Goal: Answer question/provide support

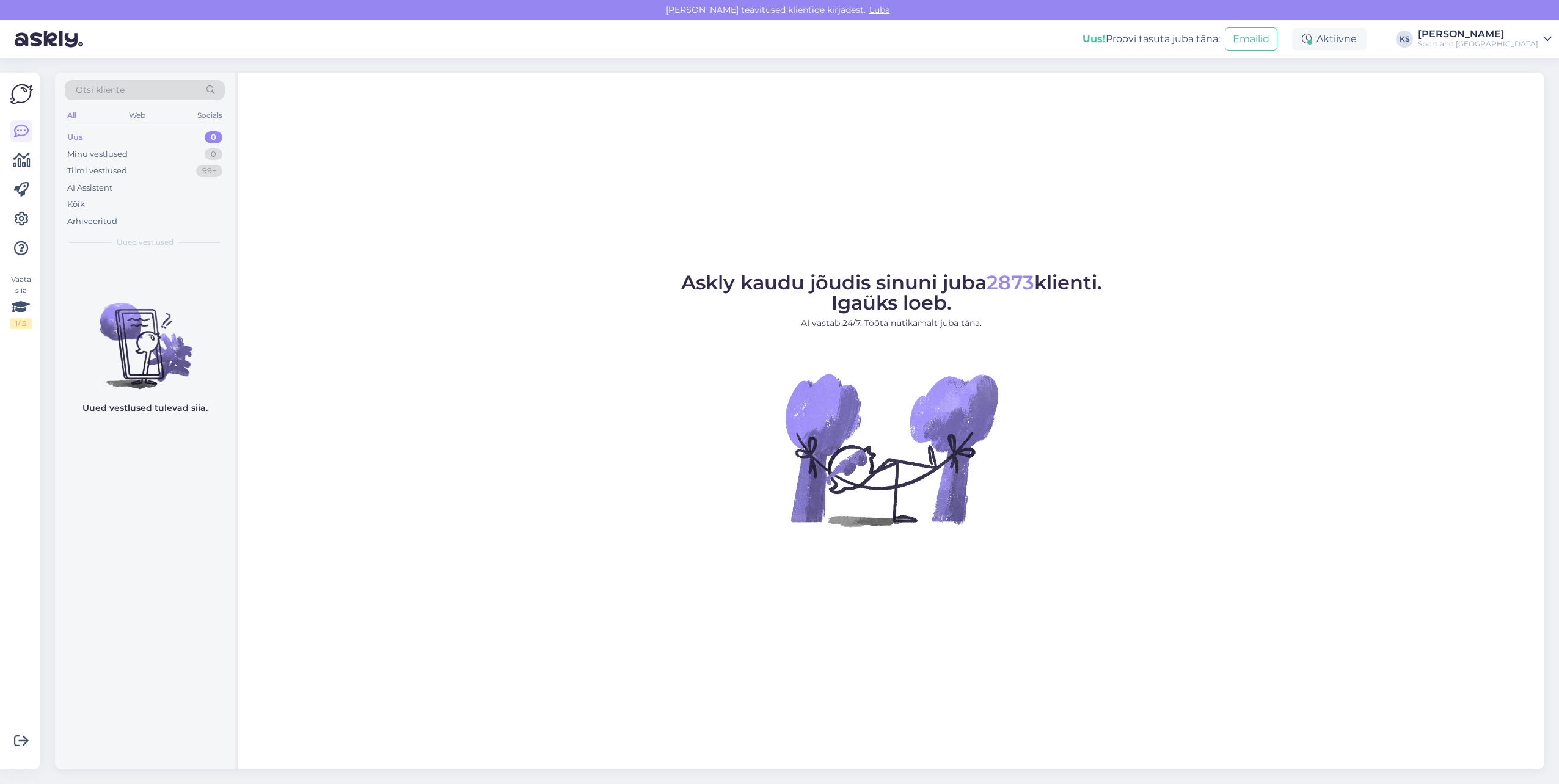
click at [1520, 42] on div "Sportland [GEOGRAPHIC_DATA]" at bounding box center [1478, 44] width 120 height 10
click at [1542, 76] on div "Sportland Estonia Ava" at bounding box center [1439, 68] width 226 height 27
click at [1535, 68] on button "Ava" at bounding box center [1528, 68] width 27 height 19
click at [212, 168] on div "1" at bounding box center [214, 170] width 15 height 12
click at [166, 281] on div "Tere! Olen Carmen klienditeenindusest" at bounding box center [157, 285] width 139 height 22
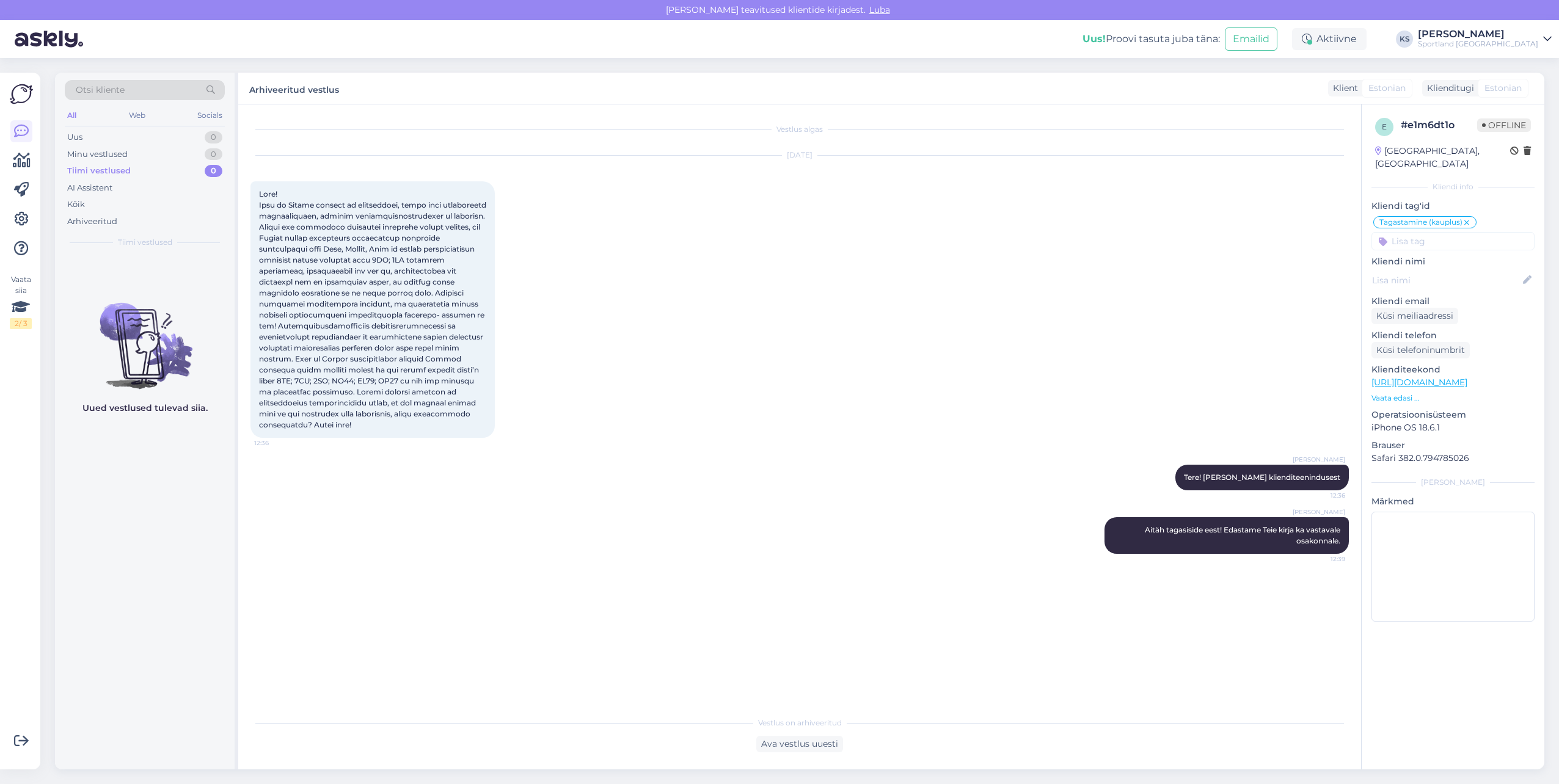
drag, startPoint x: 257, startPoint y: 192, endPoint x: 431, endPoint y: 427, distance: 292.4
click at [431, 427] on div "Aug 26 2025 12:36" at bounding box center [800, 297] width 1098 height 309
copy span "Tere! Täna on Eestis kahjuks ka koolinoored, eriti just tütarlapsed ülekaalulis…"
click at [1509, 37] on div "[PERSON_NAME]" at bounding box center [1478, 34] width 120 height 10
click at [1524, 95] on button "Ava" at bounding box center [1528, 94] width 27 height 19
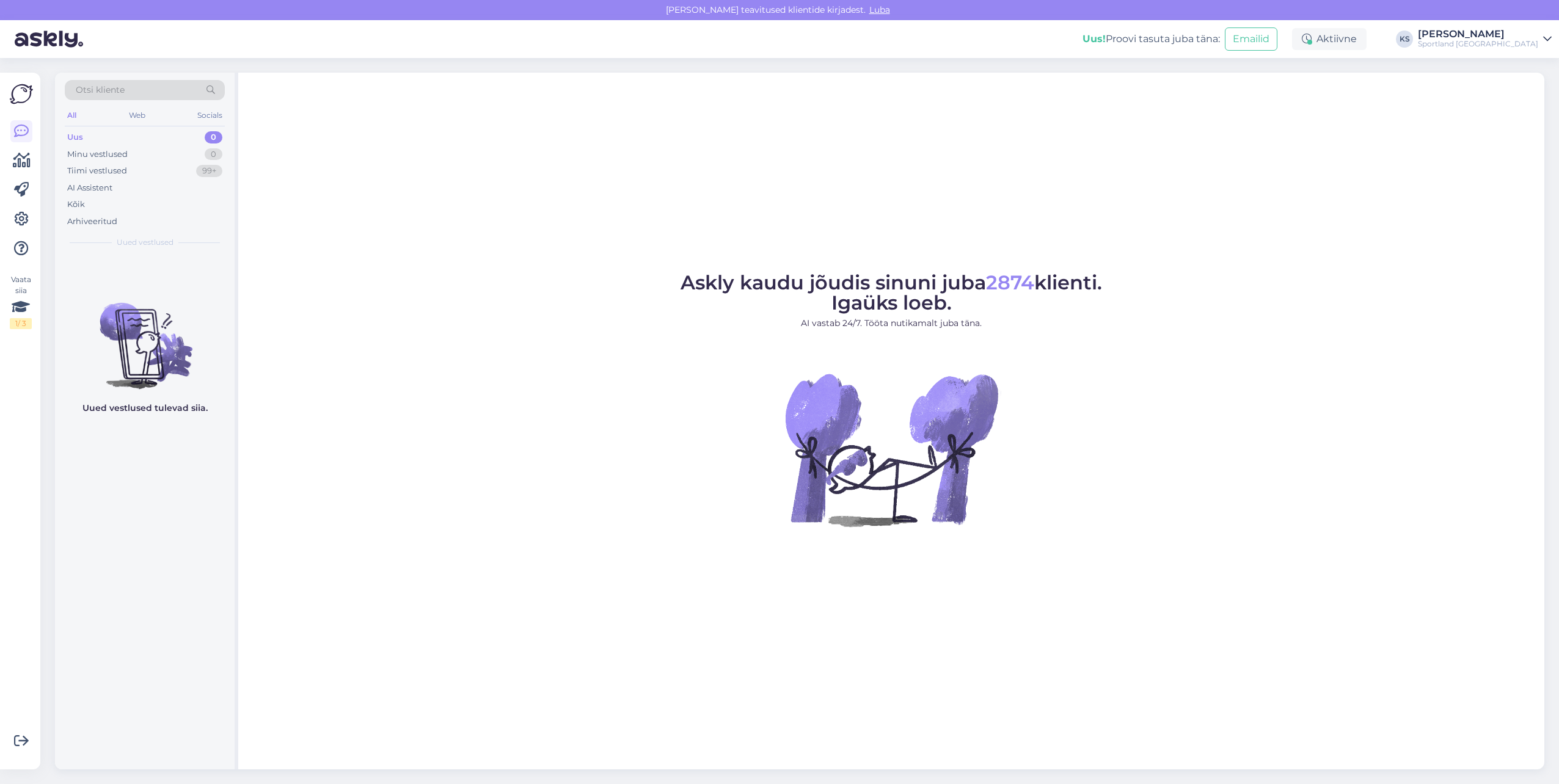
click at [1505, 49] on div "Uus! Proovi tasuta juba täna: Emailid Aktiivne KS Kristina Silm Sportland Finla…" at bounding box center [780, 39] width 1559 height 38
click at [1532, 46] on div "Sportland [GEOGRAPHIC_DATA]" at bounding box center [1478, 44] width 120 height 10
click at [1532, 60] on button "Ava" at bounding box center [1528, 68] width 27 height 19
drag, startPoint x: 1502, startPoint y: 36, endPoint x: 1506, endPoint y: 41, distance: 6.4
click at [1502, 36] on div "[PERSON_NAME]" at bounding box center [1478, 34] width 120 height 10
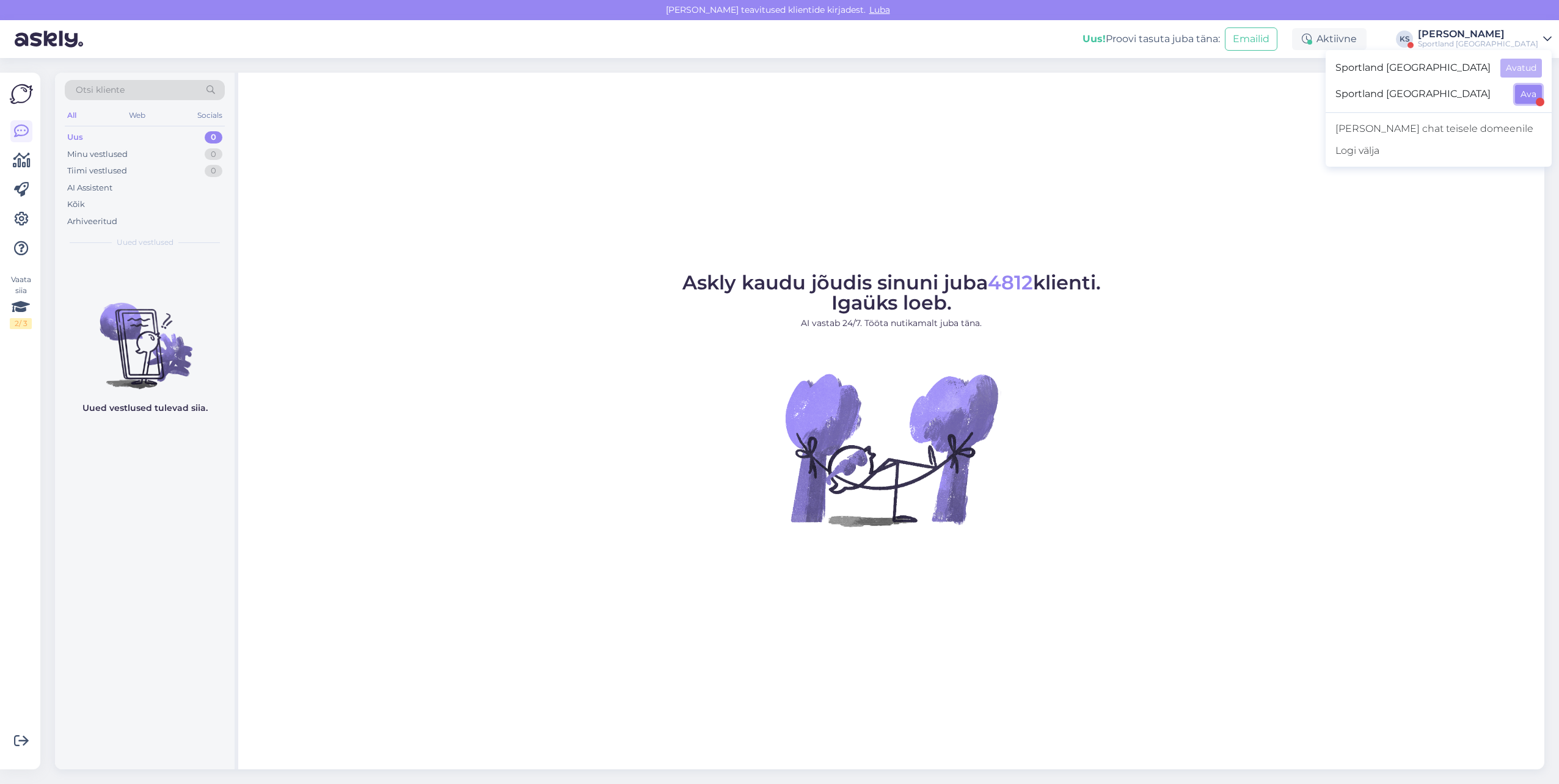
click at [1524, 88] on button "Ava" at bounding box center [1528, 94] width 27 height 19
click at [110, 205] on div "Kõik" at bounding box center [145, 205] width 160 height 17
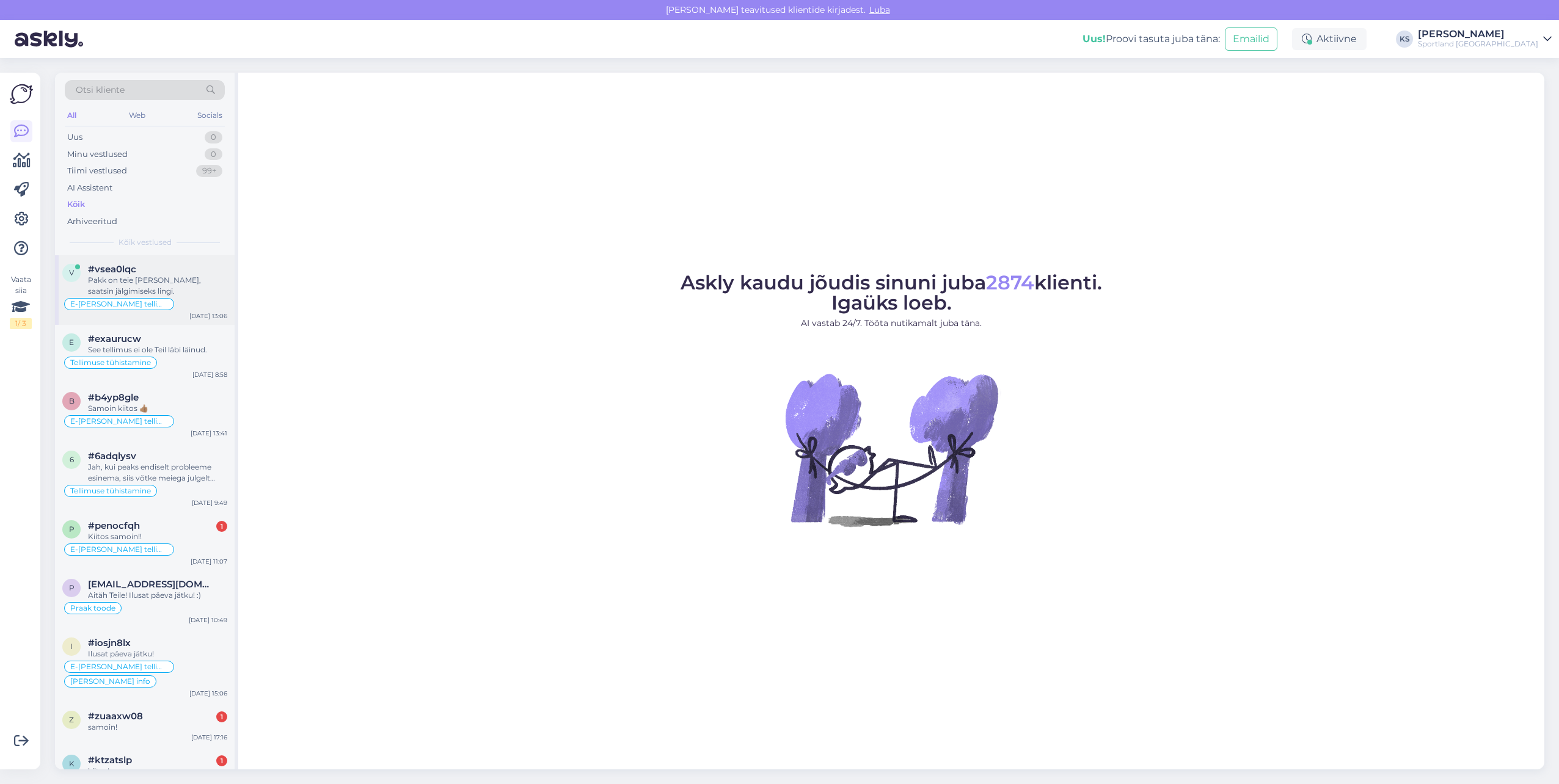
click at [187, 290] on div "Pakk on teie poole teel, saatsin jälgimiseks lingi." at bounding box center [157, 285] width 139 height 22
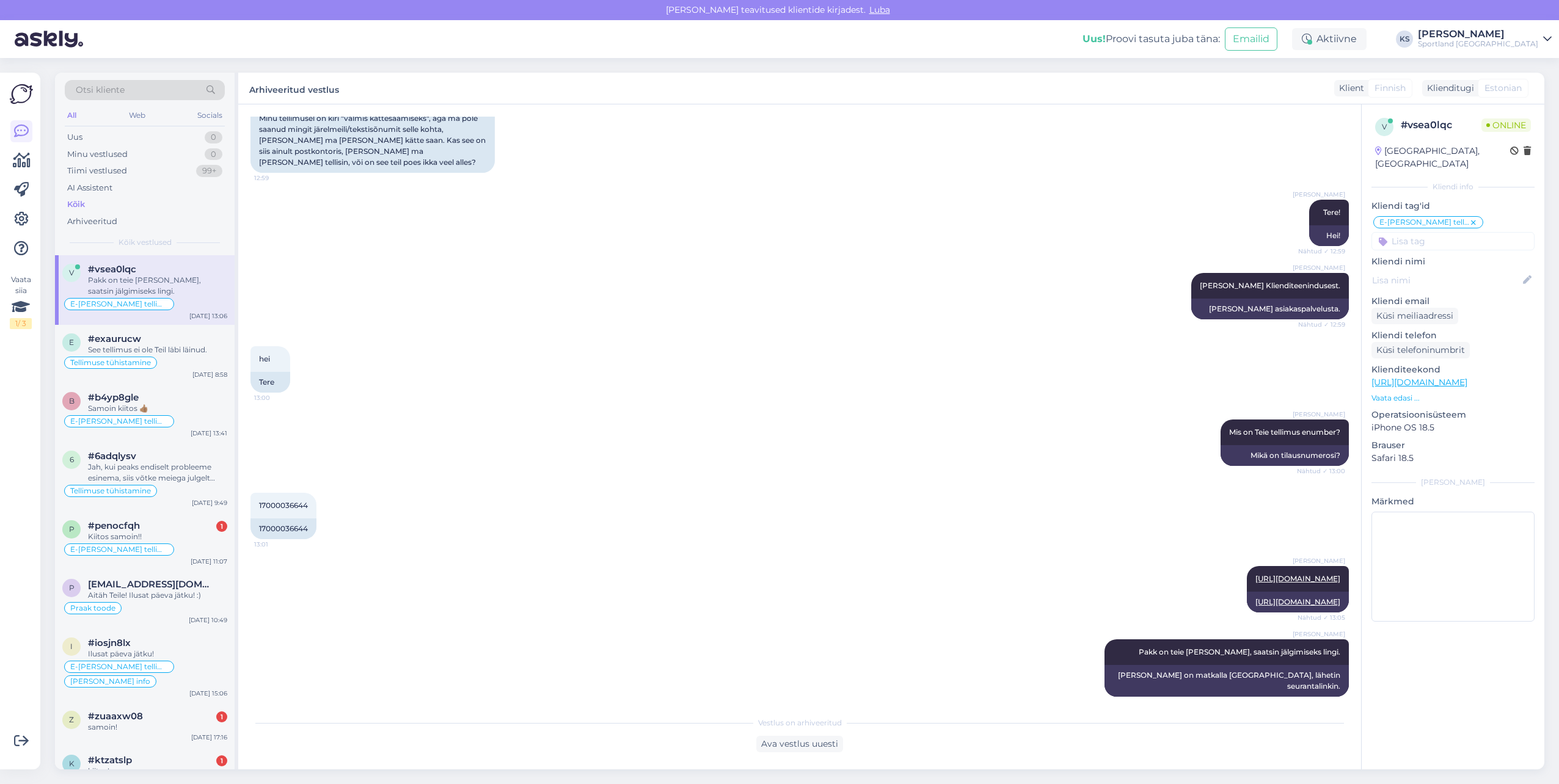
scroll to position [195, 0]
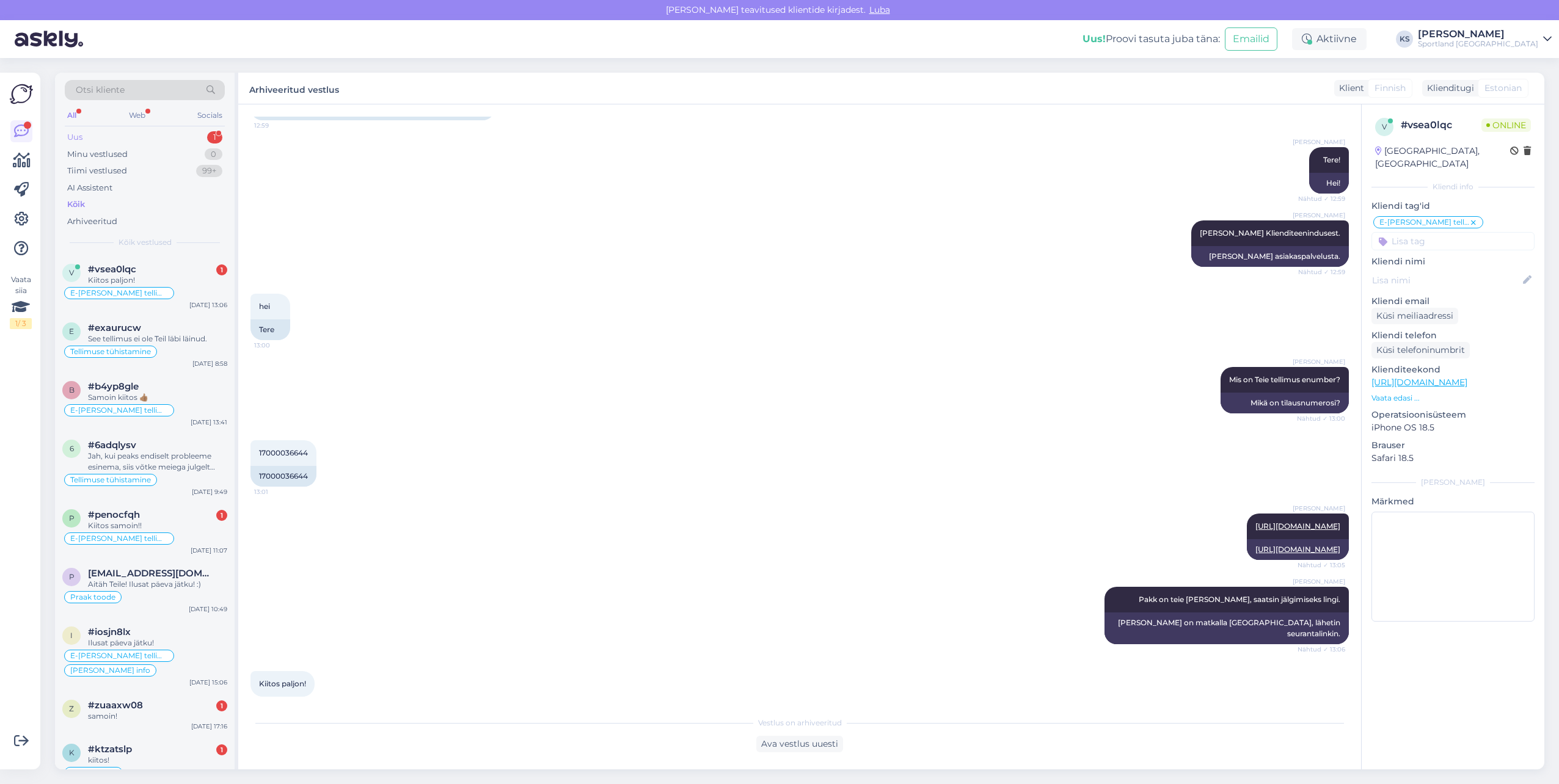
click at [178, 138] on div "Uus 1" at bounding box center [145, 138] width 160 height 17
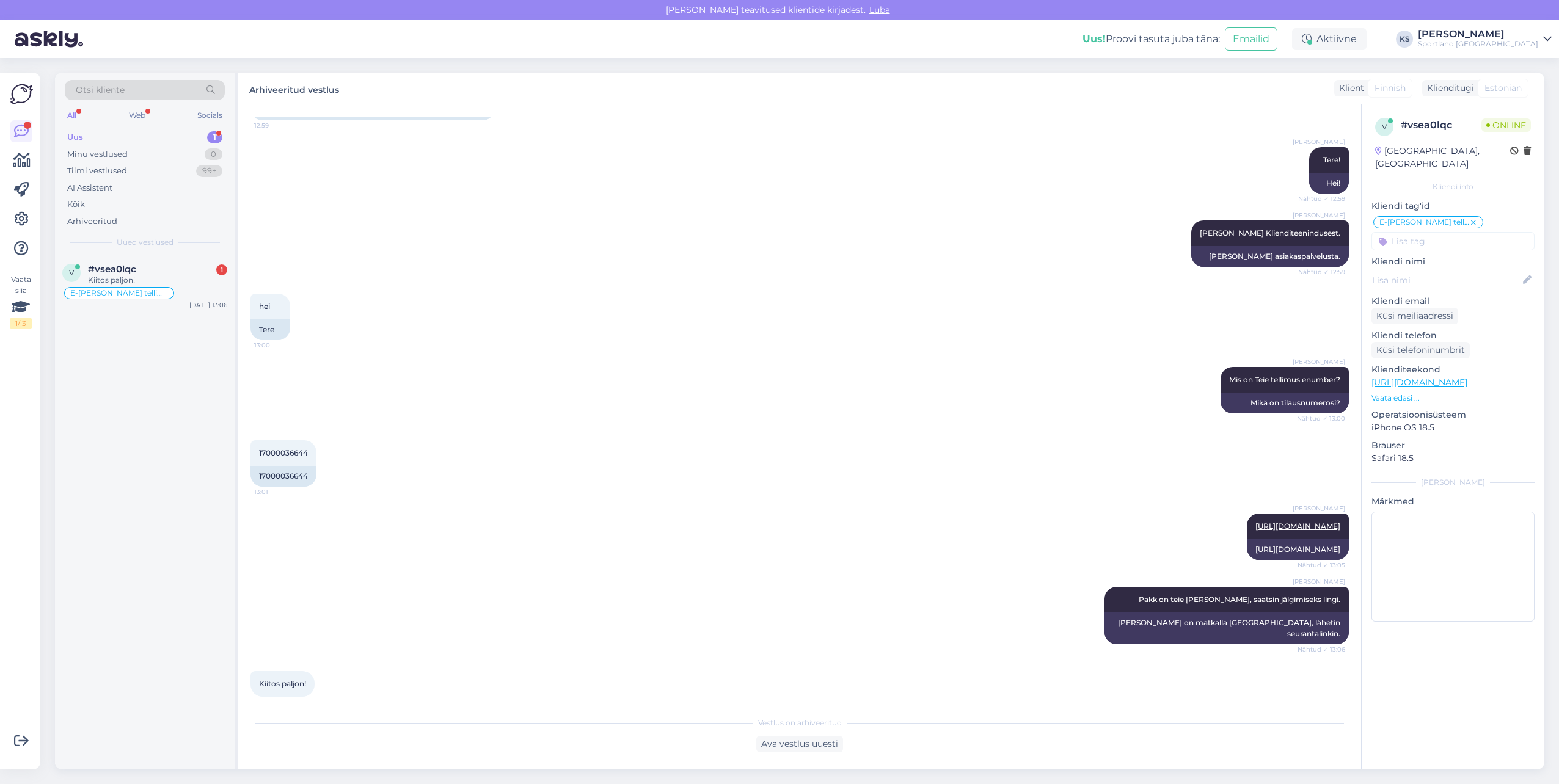
click at [184, 271] on div "#vsea0lqc 1" at bounding box center [157, 269] width 139 height 11
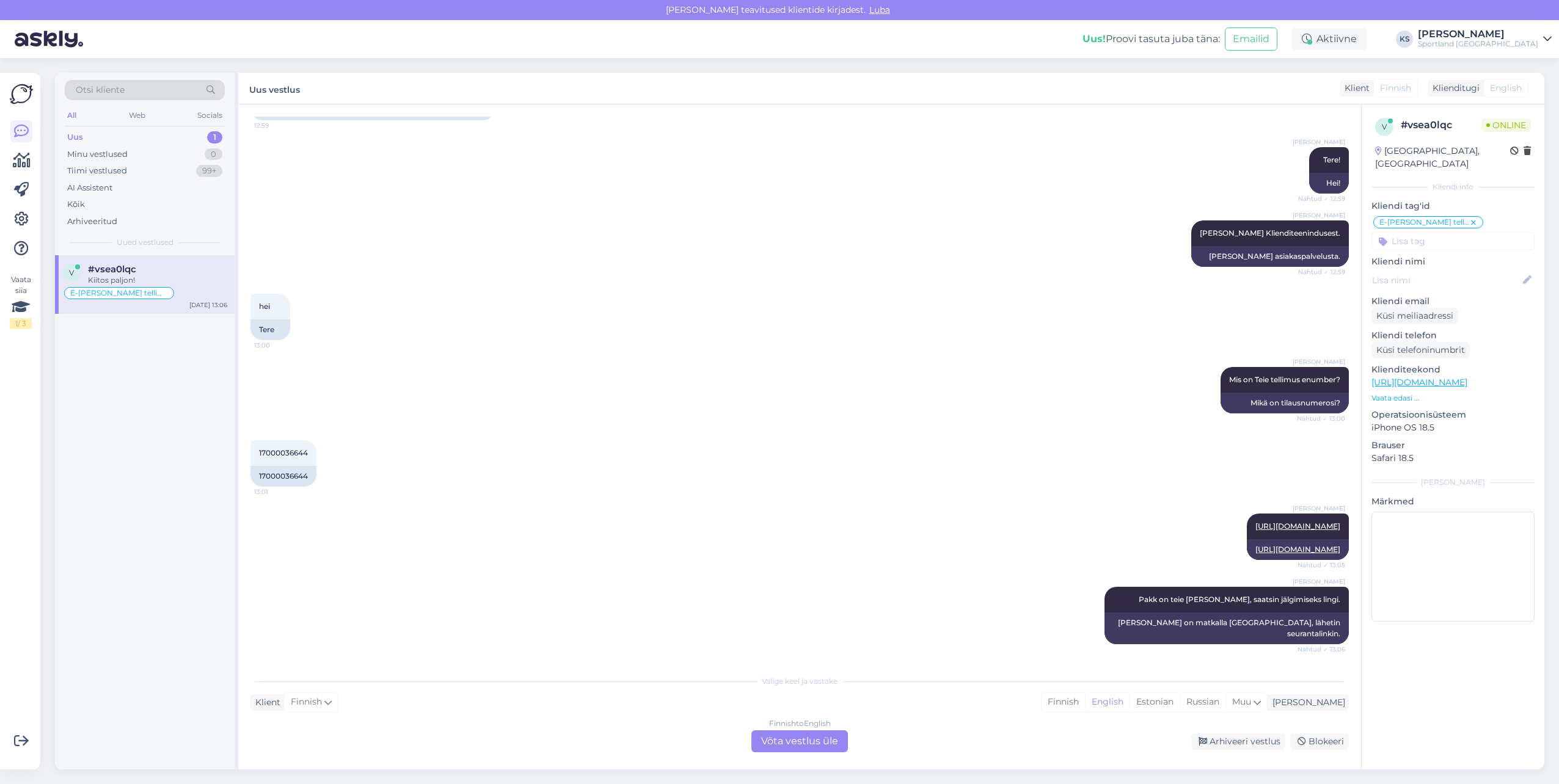
scroll to position [237, 0]
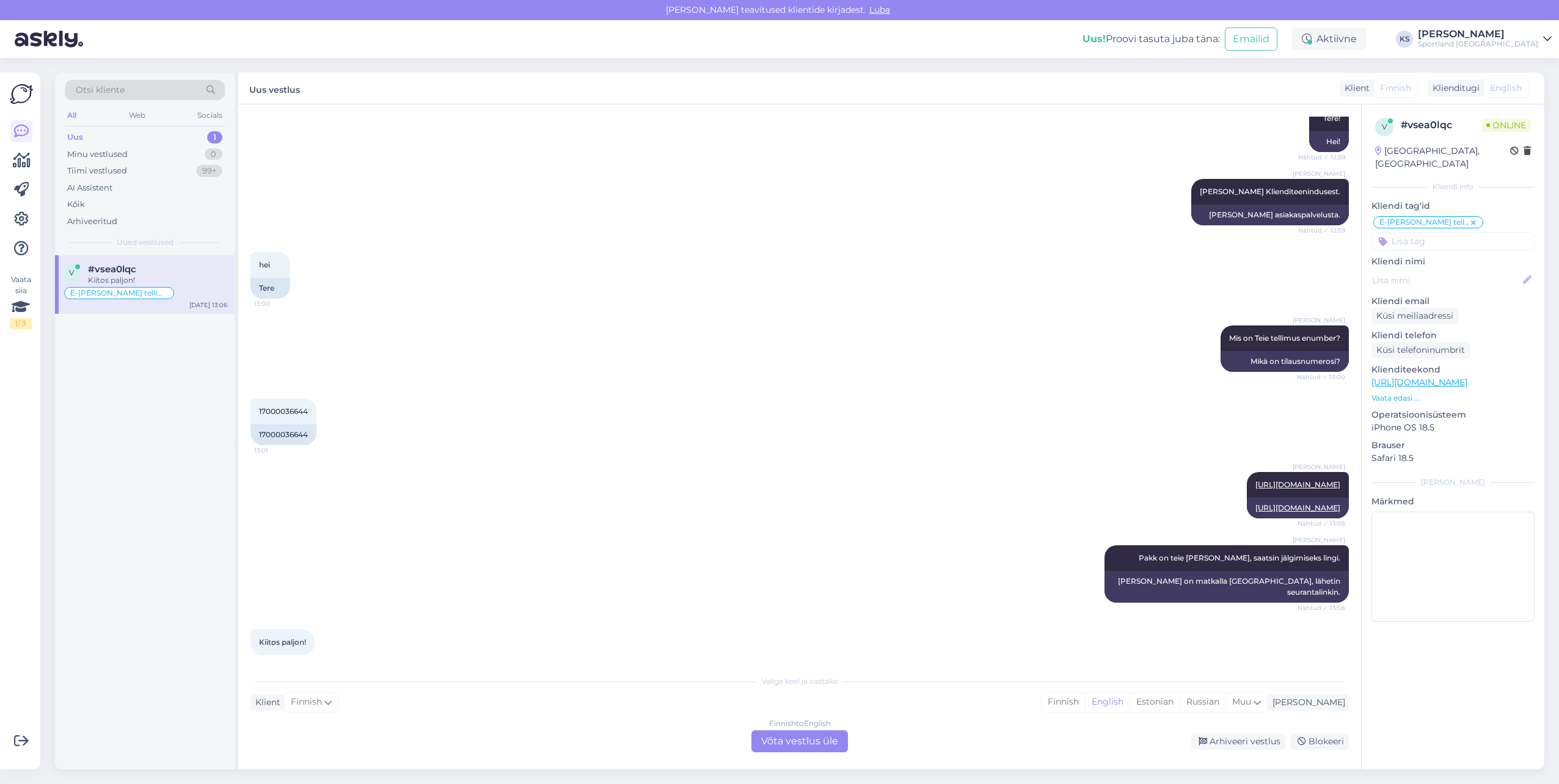
drag, startPoint x: 1205, startPoint y: 702, endPoint x: 1107, endPoint y: 727, distance: 101.1
click at [1180, 706] on div "Estonian" at bounding box center [1155, 702] width 50 height 18
click at [816, 737] on div "Finnish to Estonian Võta vestlus üle" at bounding box center [800, 741] width 96 height 22
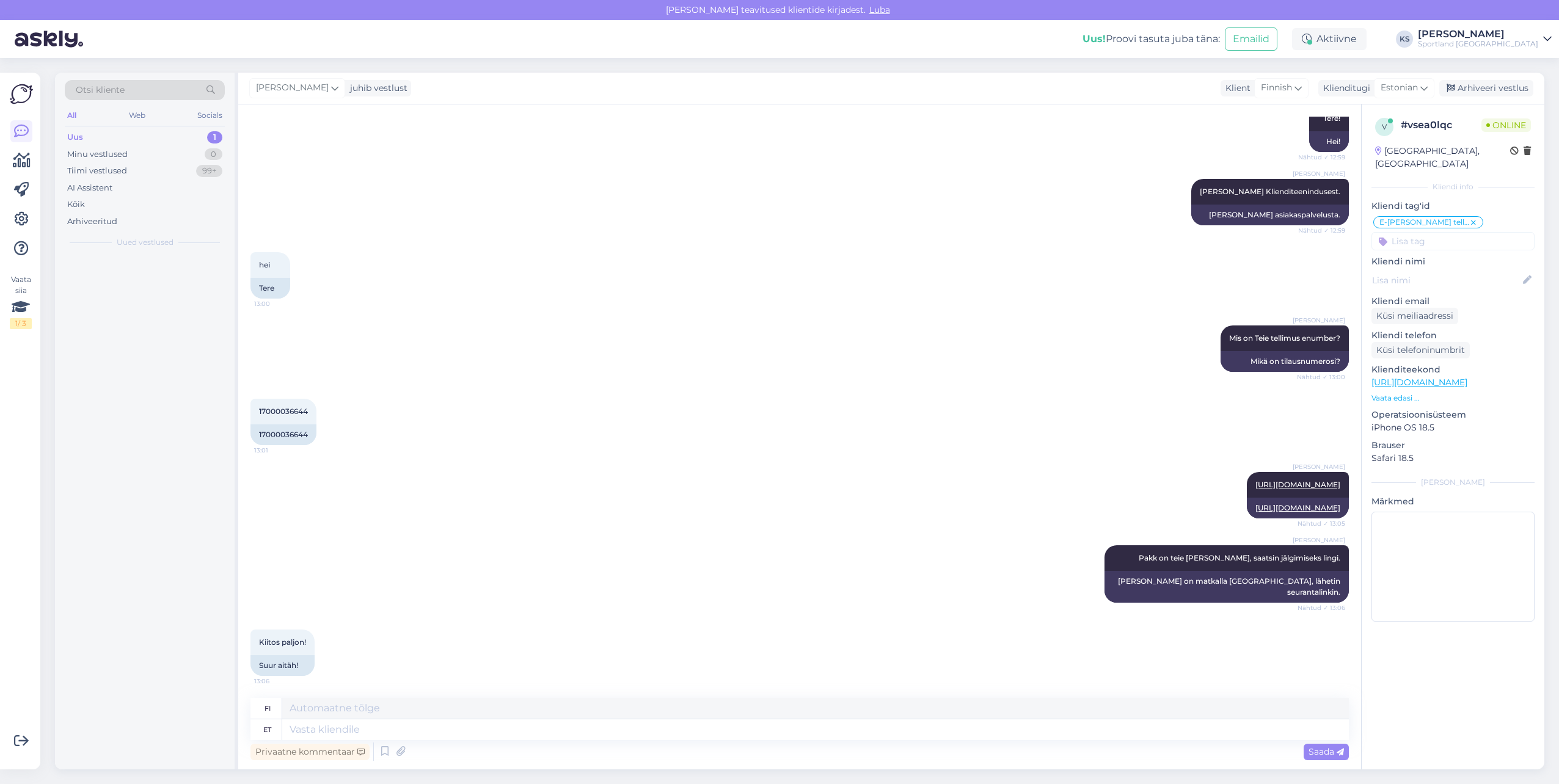
scroll to position [228, 0]
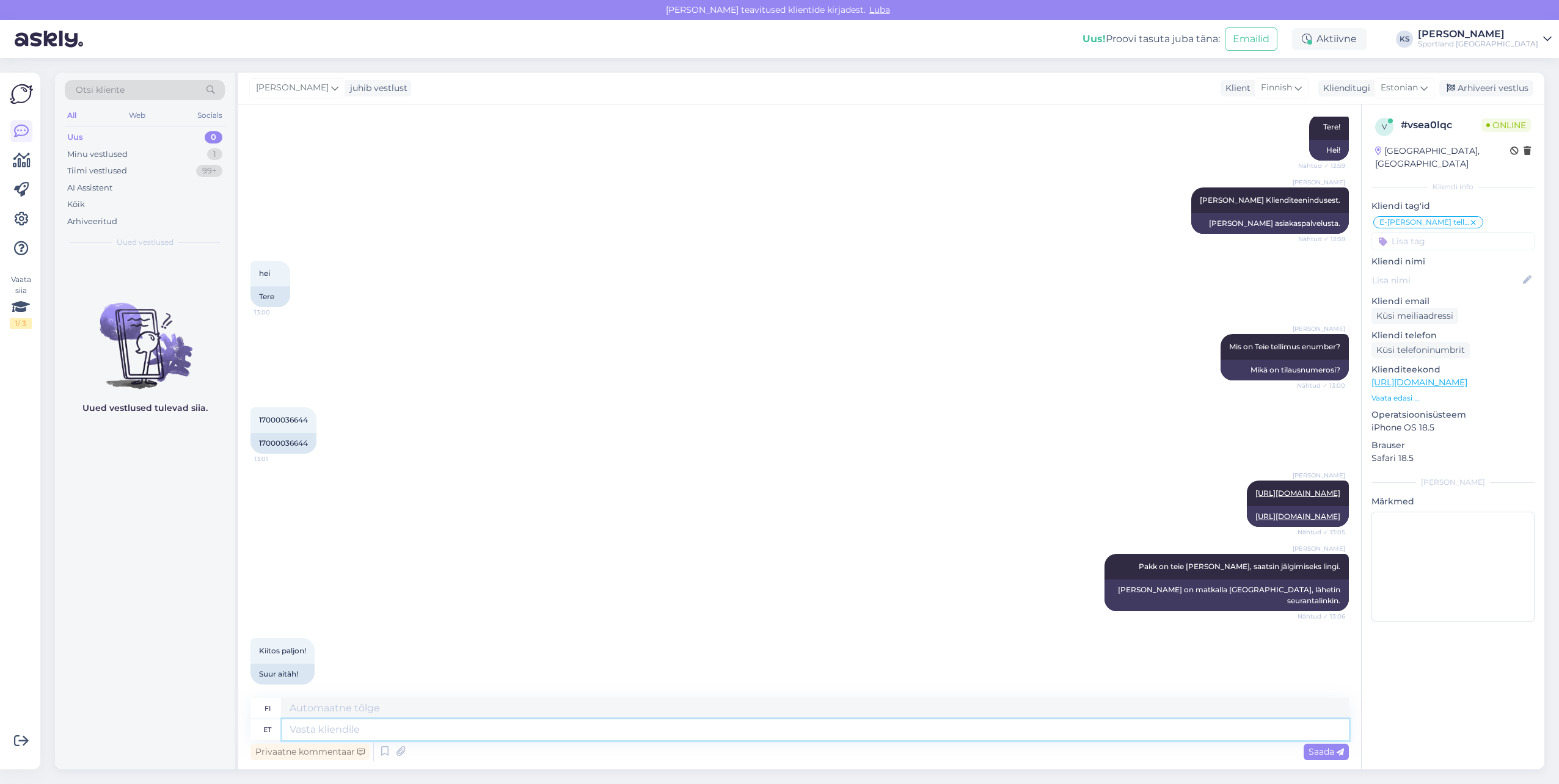
click at [853, 732] on textarea at bounding box center [815, 730] width 1067 height 21
type textarea "Palun, k"
type textarea "Ole hyvä,"
type textarea "Palun, kas m"
type textarea "Ole hyvä, voitko"
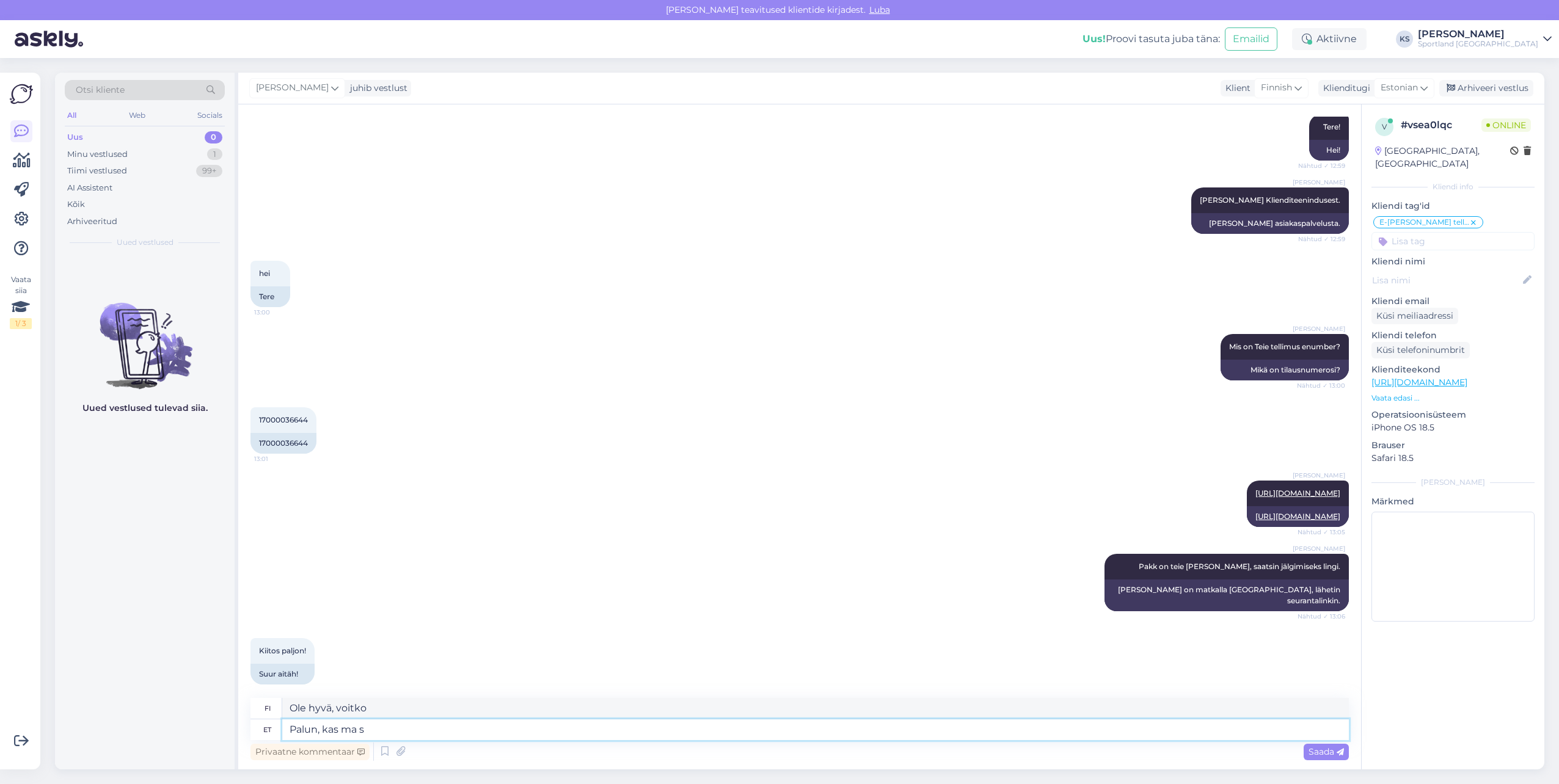
type textarea "Palun, kas ma sa"
type textarea "Voinko olla"
type textarea "Palun, kas ma saan te"
type textarea "Saisinko minä"
type textarea "Palun, kas ma saan teile h"
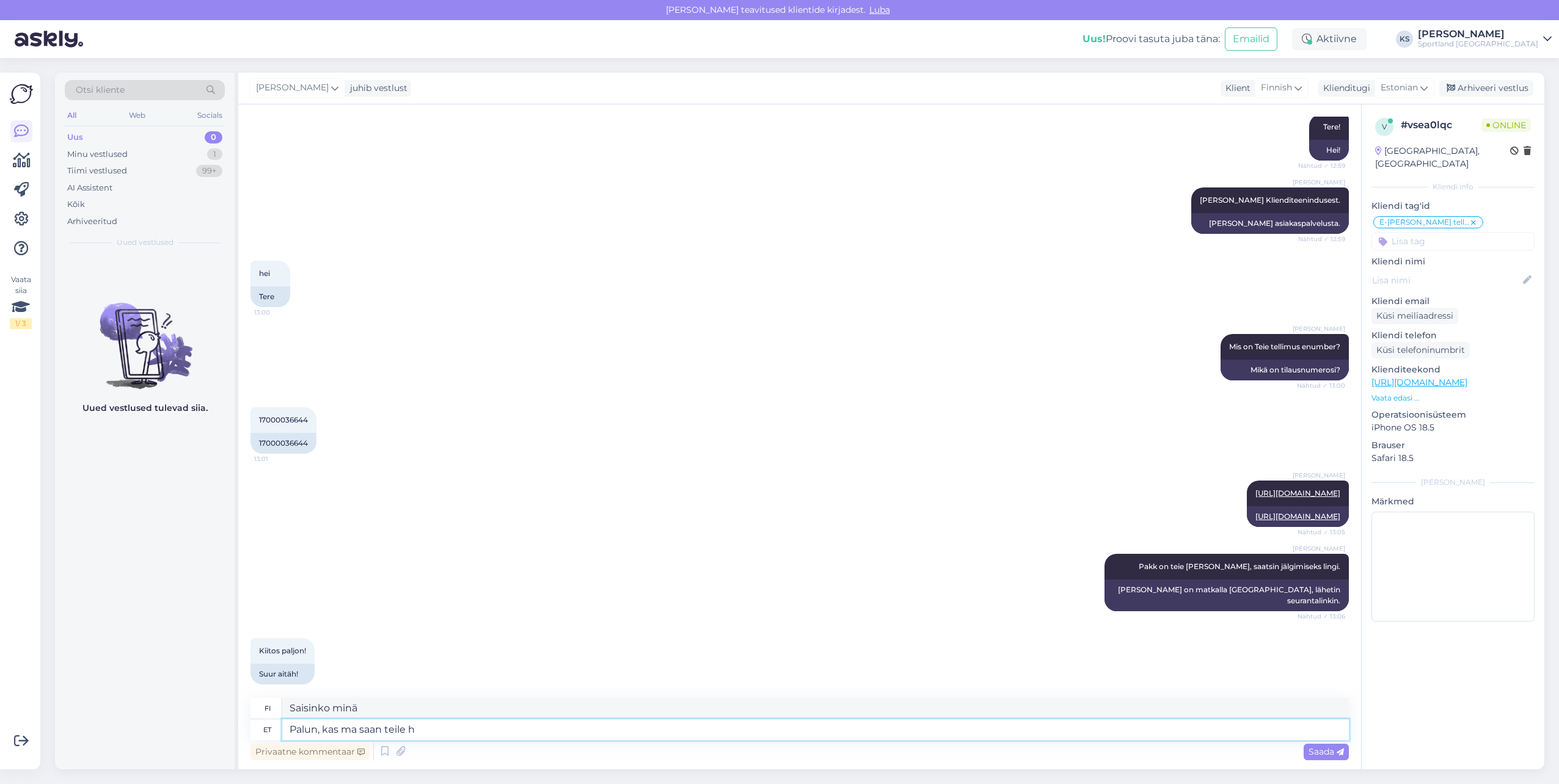
type textarea "Voinko hakea sinut"
type textarea "Palun, kas ma saan teile hetkel v"
type textarea "Voisinko olla luonasi juuri nyt?"
type textarea "Palun, kas ma saan teile hetkel veel b"
type textarea "Voisinko antaa sinulle lisää heti?"
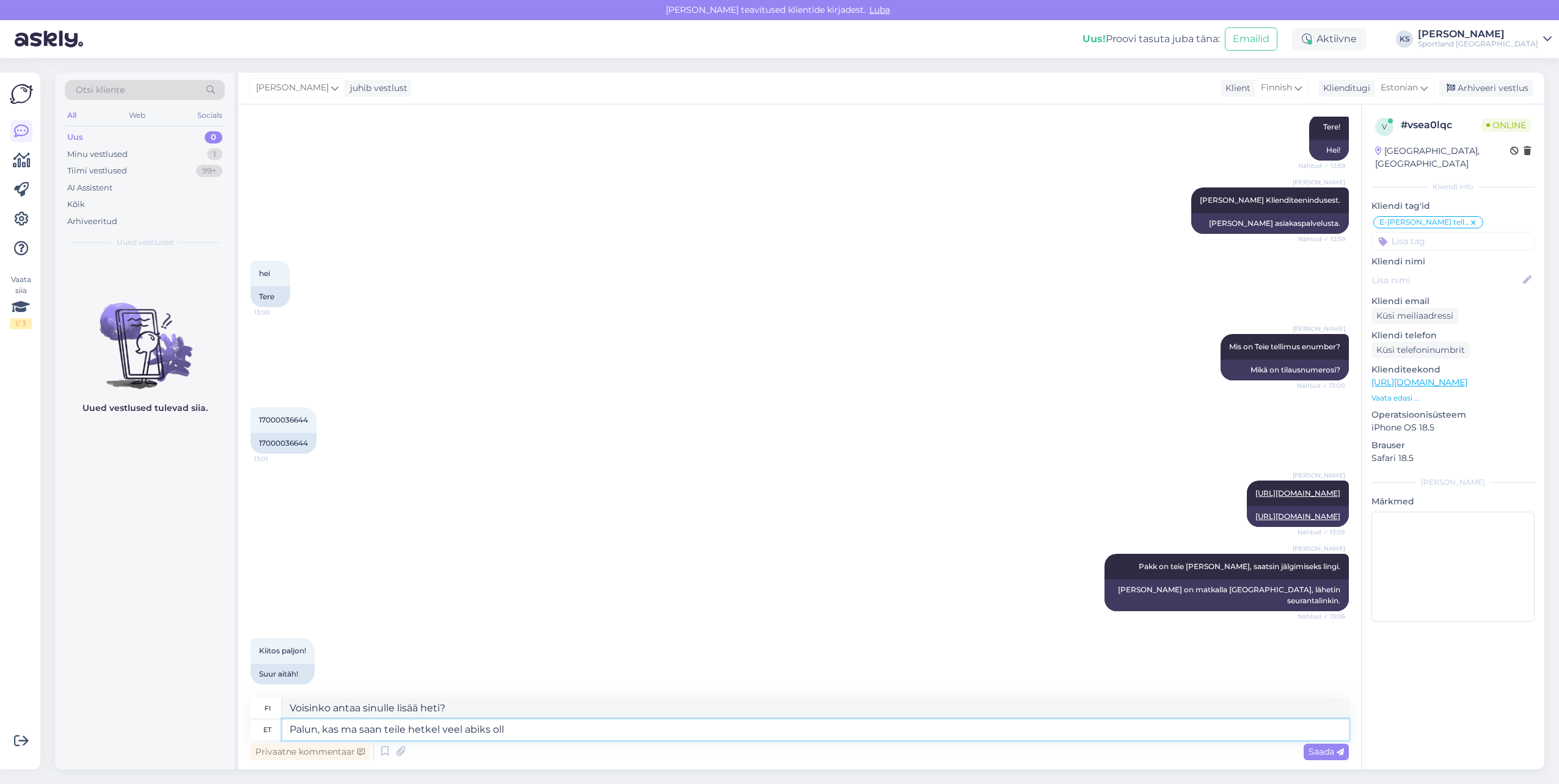
type textarea "Palun, kas ma saan teile hetkel veel abiks olla"
type textarea "Voinko auttaa teitä tässä vaiheessa?"
type textarea "Palun, kas ma saan teile hetkel veel abiks olla"
type textarea "Voinko vielä auttaa sinua tässä vaiheessa?"
click at [557, 730] on textarea "Palun, kas ma saan teile hetkel veel abiks olla" at bounding box center [815, 730] width 1067 height 21
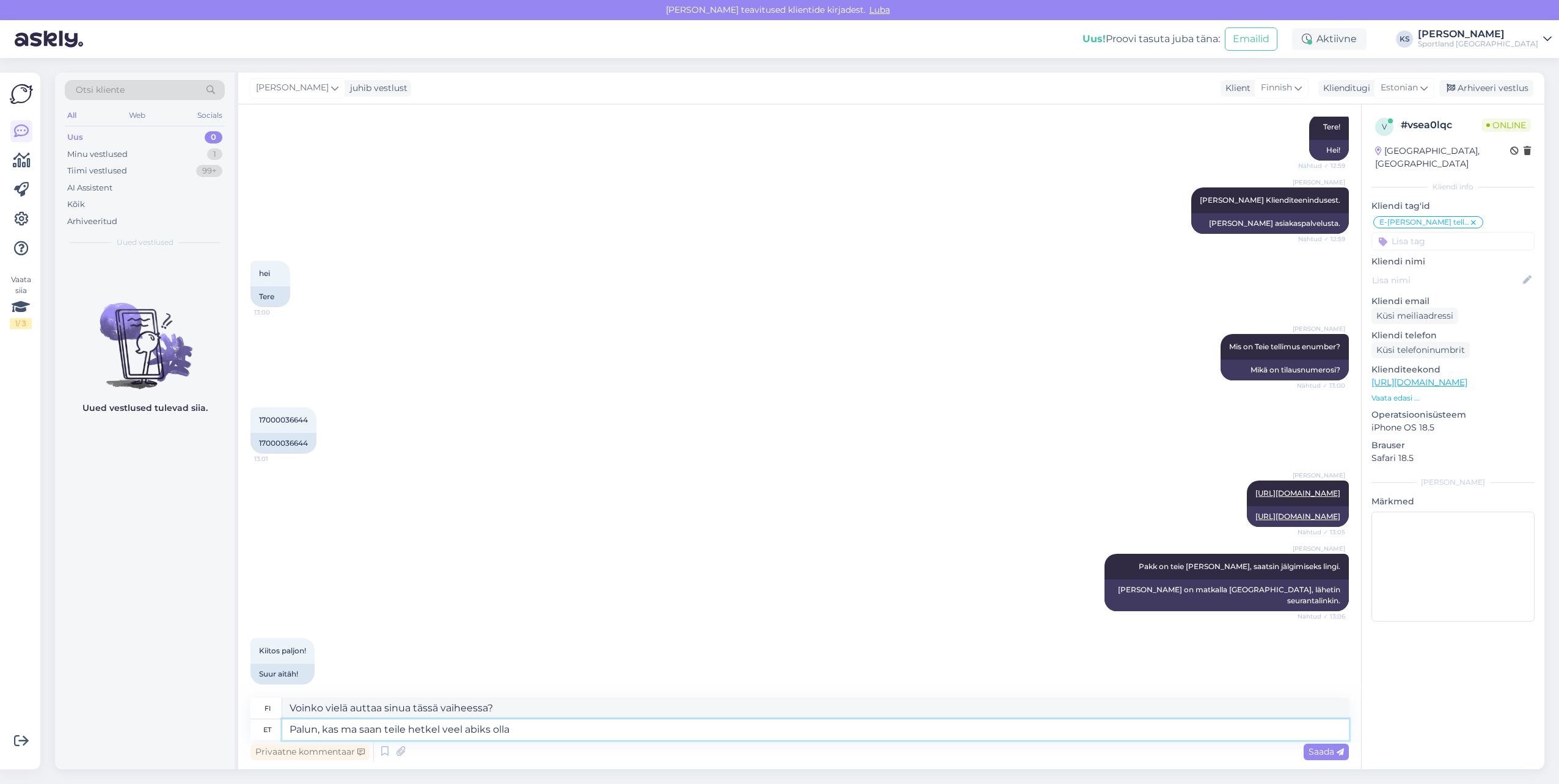
type textarea "Palun, kas ma saan teile hetkel veel abiks olla?"
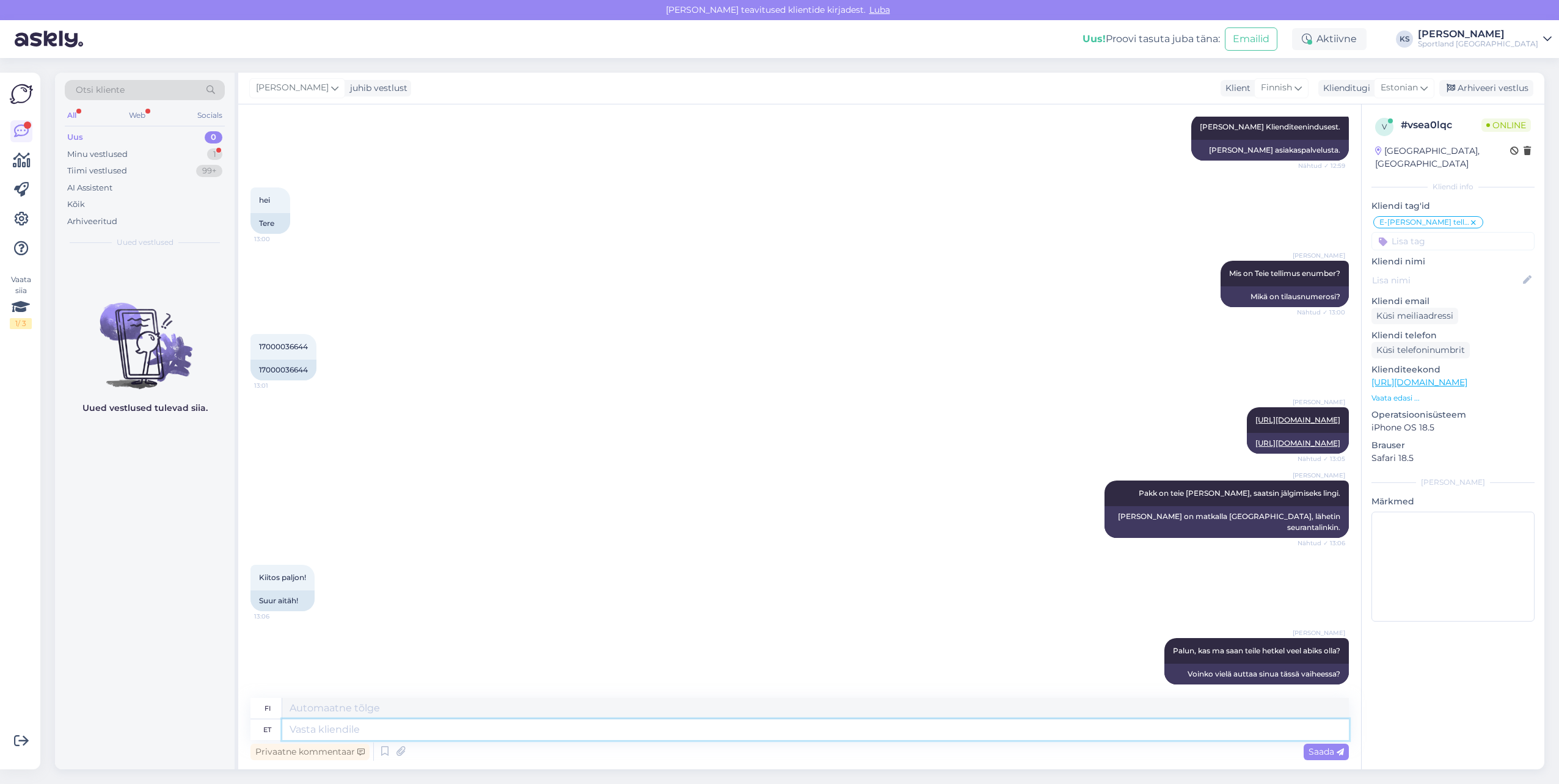
scroll to position [375, 0]
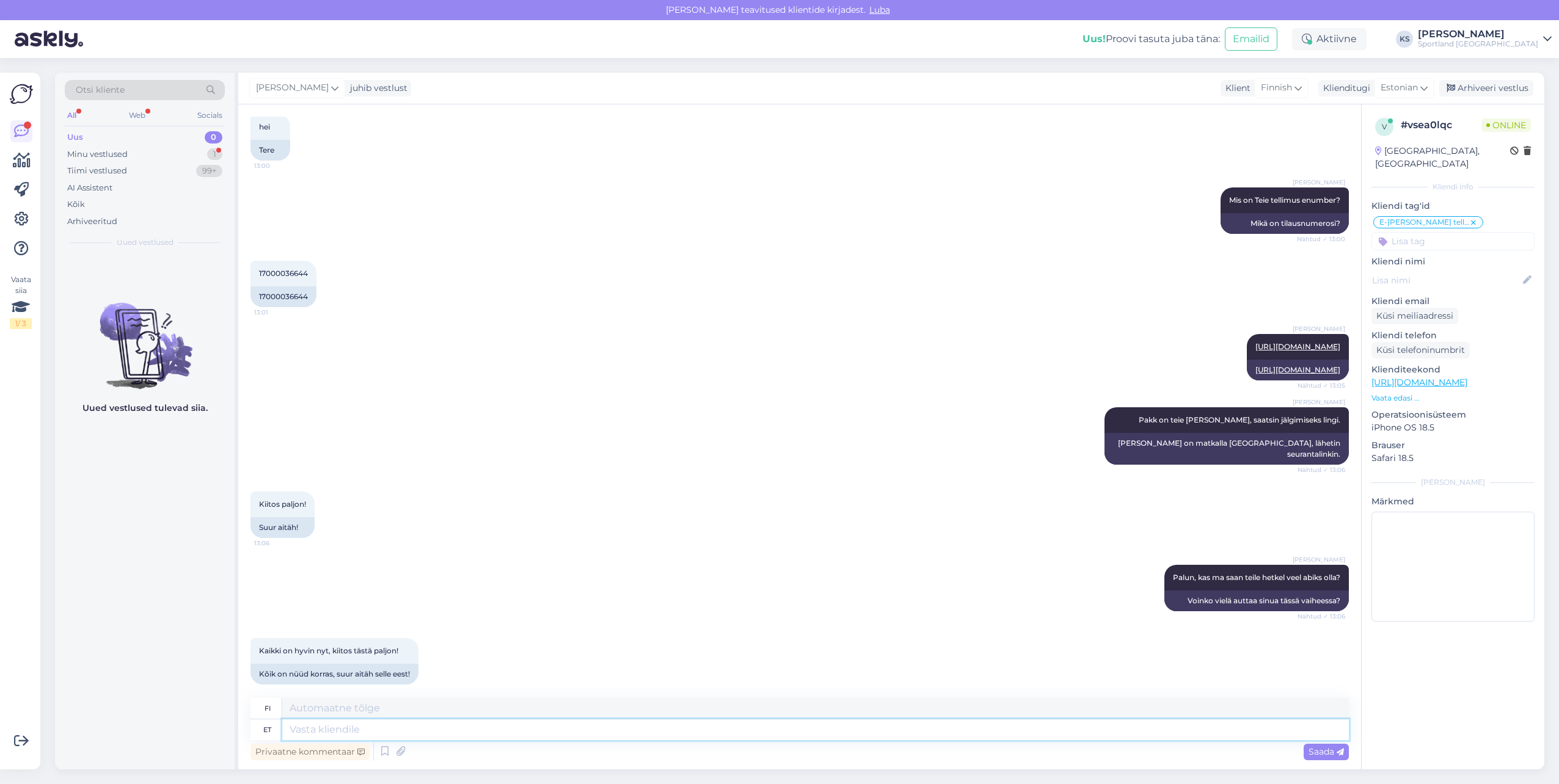
click at [391, 735] on textarea at bounding box center [815, 730] width 1067 height 21
type textarea "Super,"
type textarea "Hienoa,"
type textarea "Super, sellisel j"
type textarea "Hienoa, näin"
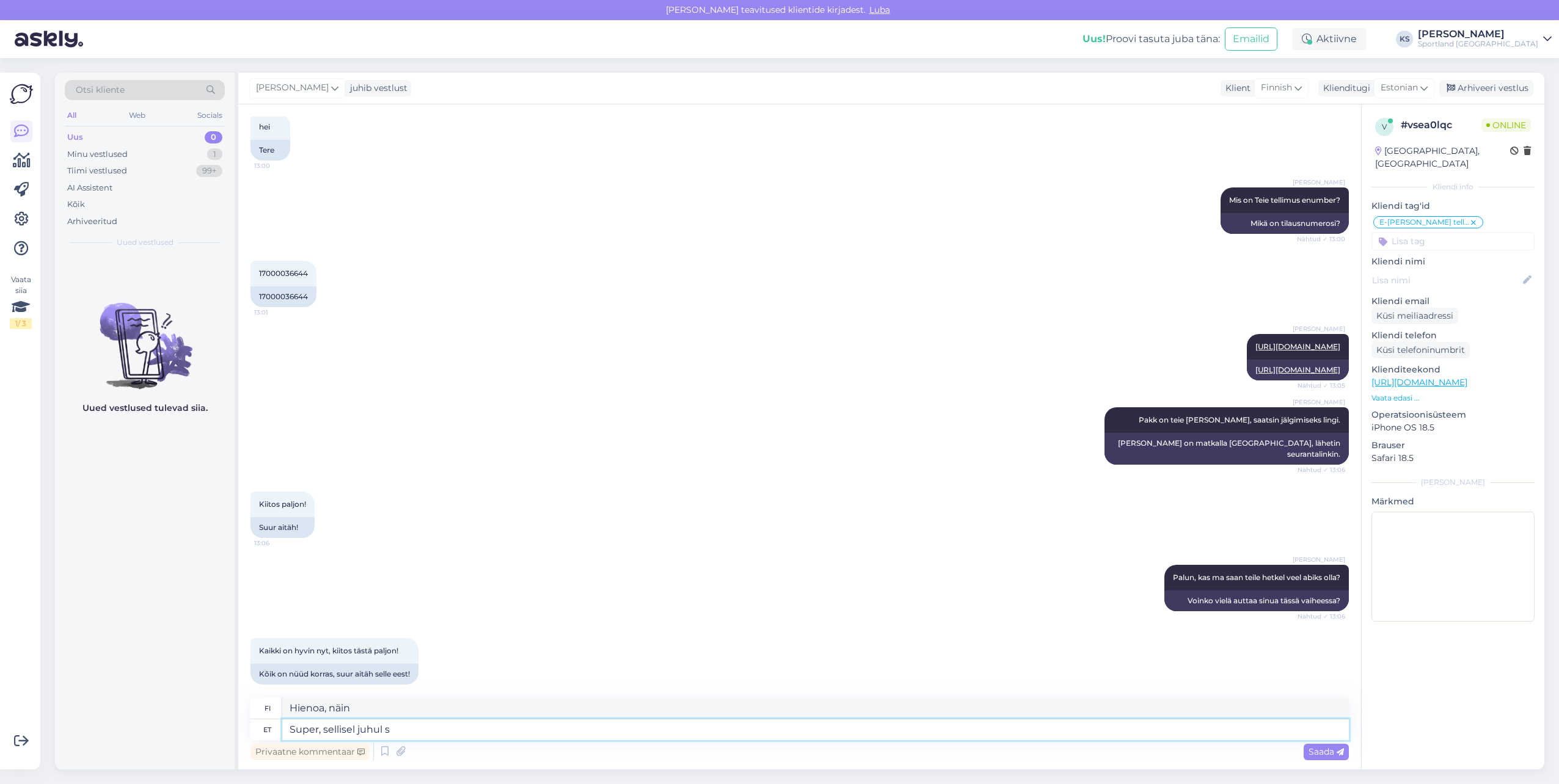
type textarea "Super, sellisel juhul so"
type textarea "Hienoa, siinä tapauksessa"
type textarea "Super, sellisel juhul soovin te"
type textarea "Hienoa, siinä tapauksessa haluaisin"
type textarea "Super, sellisel juhul soovin teile"
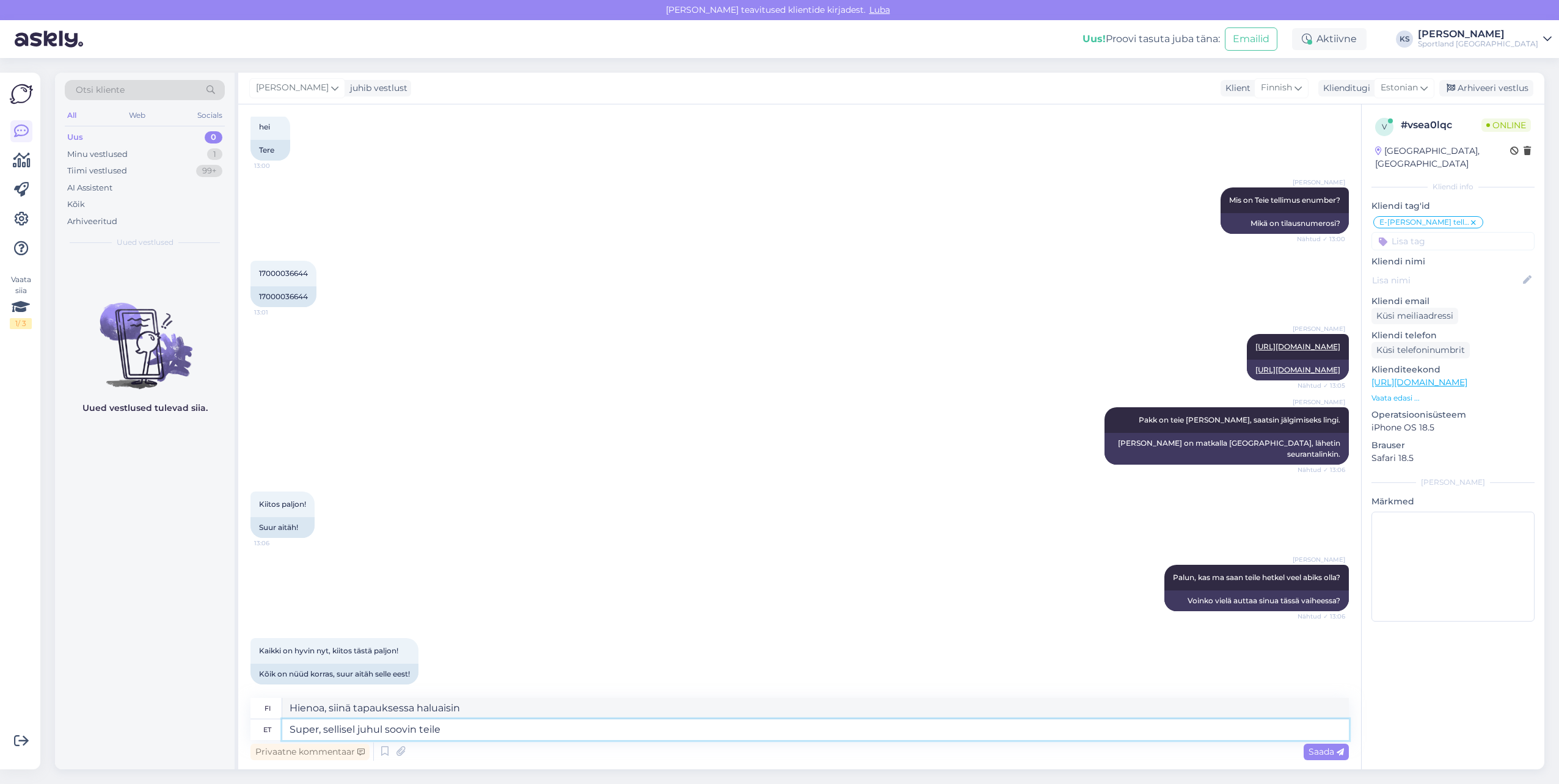
type textarea "Hienoa, siinä tapauksessa toivotan sinulle"
type textarea "Super, sellisel juhul soovin teile ilusat"
type textarea "Hienoa, siinä tapauksessa toivotan sinulle kaunista"
type textarea "Super, sellisel juhul soovin teile ilusat päeva!"
type textarea "Hienoa, siinä tapauksessa toivotan sinulle hyvää päivänjatkoa!"
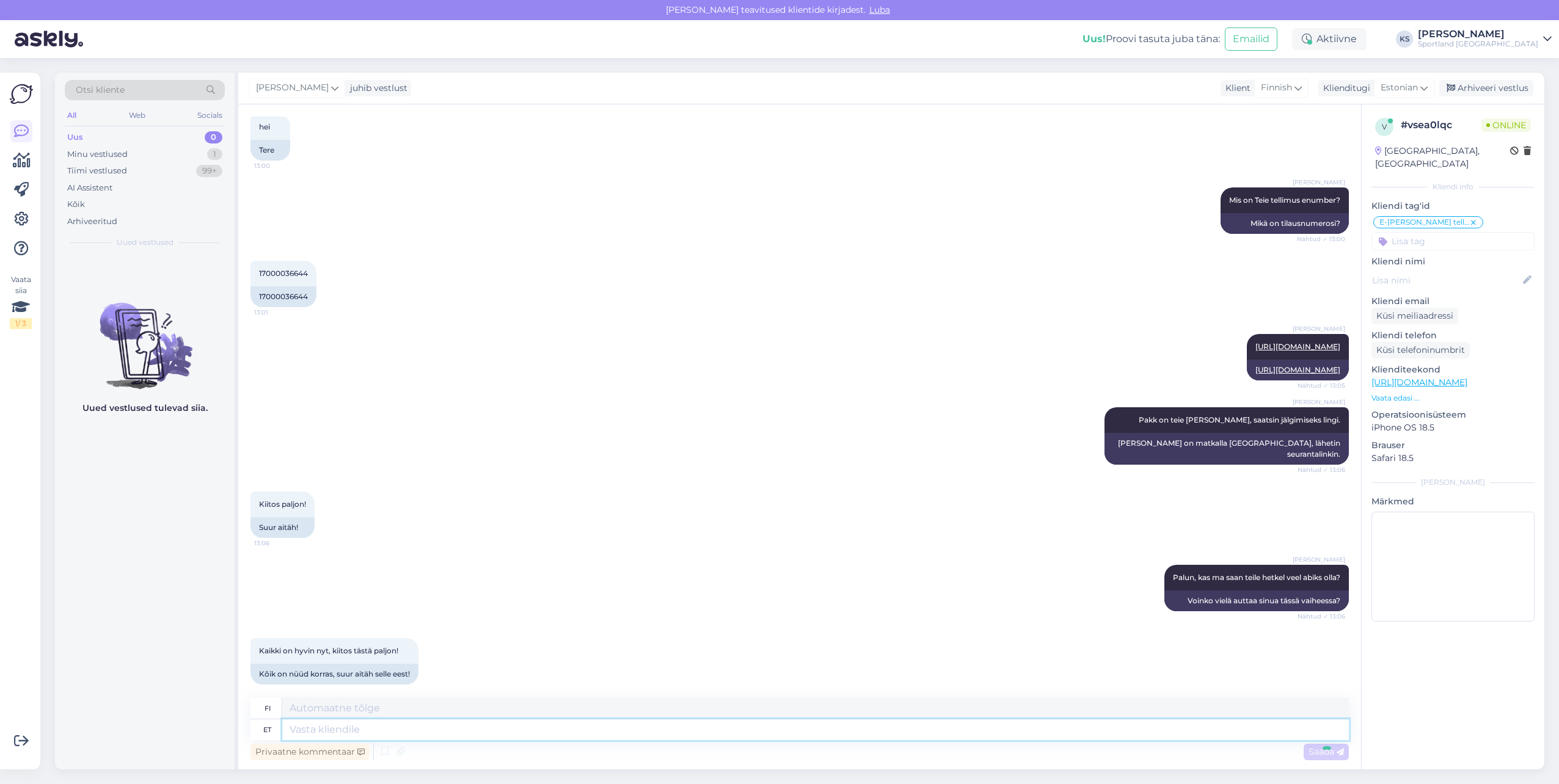
scroll to position [459, 0]
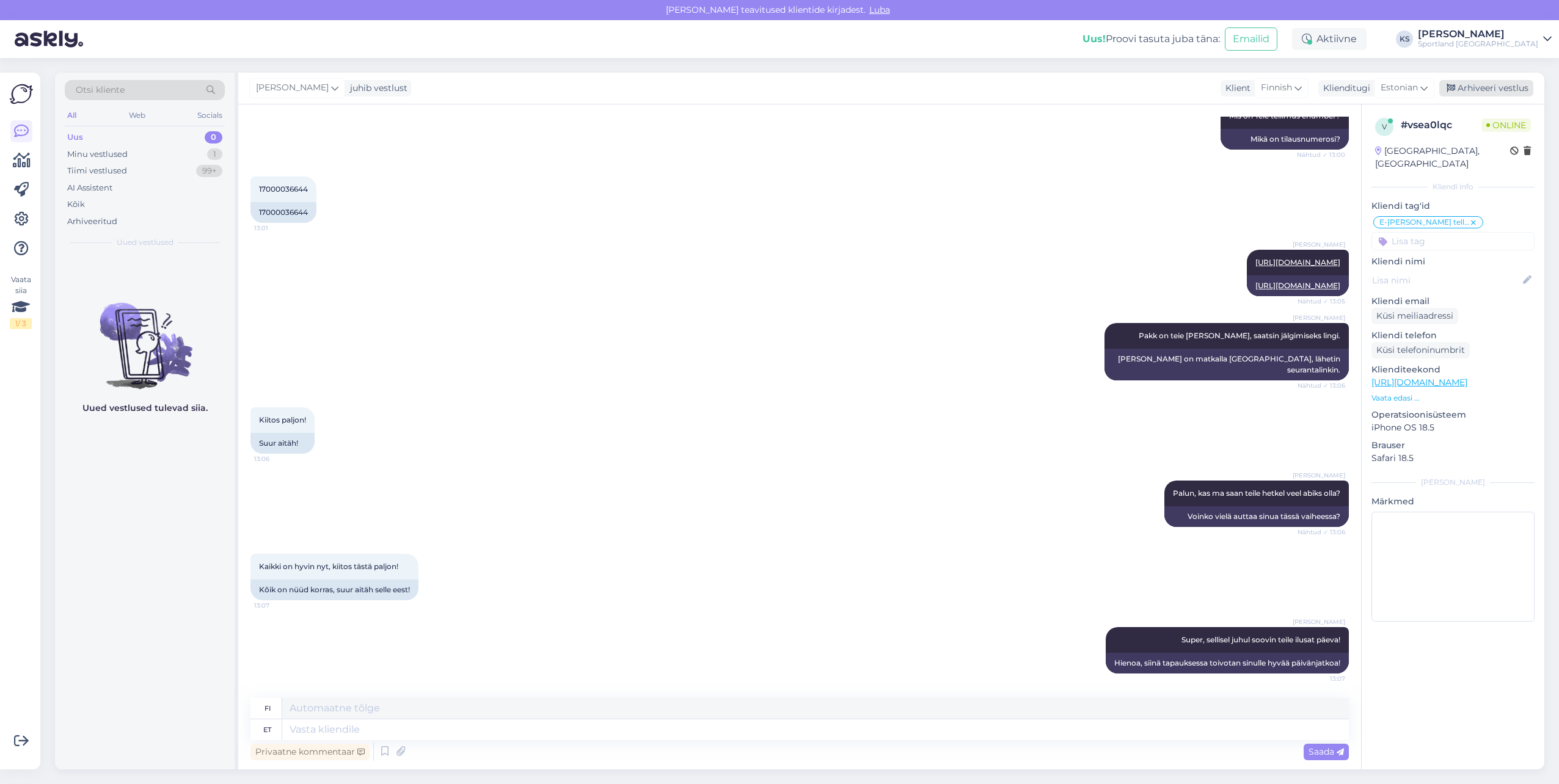
click at [1491, 88] on div "Arhiveeri vestlus" at bounding box center [1486, 89] width 94 height 17
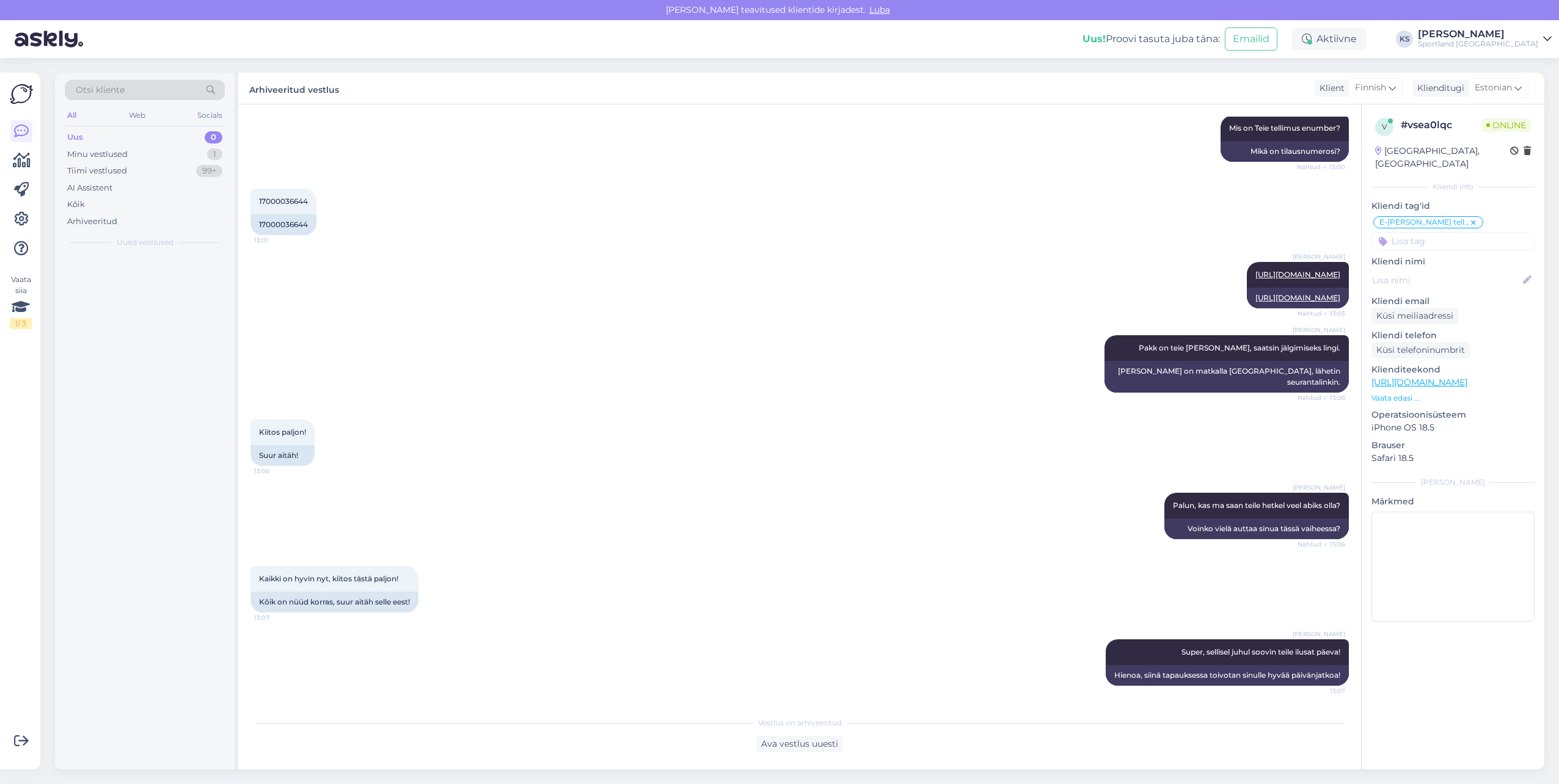
scroll to position [447, 0]
drag, startPoint x: 1518, startPoint y: 33, endPoint x: 1529, endPoint y: 49, distance: 19.4
click at [1518, 33] on div "[PERSON_NAME]" at bounding box center [1478, 34] width 120 height 10
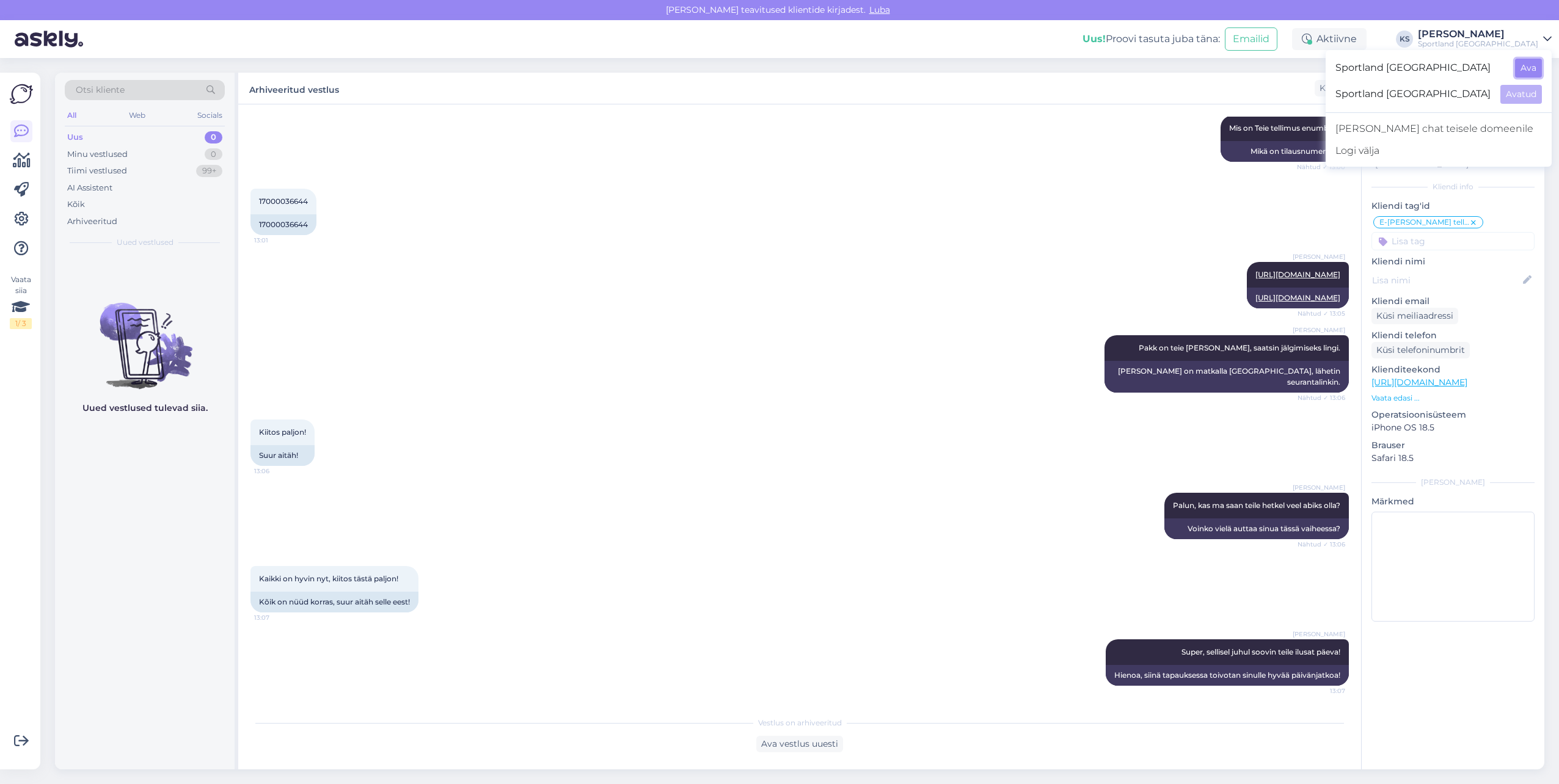
click at [1527, 67] on button "Ava" at bounding box center [1528, 68] width 27 height 19
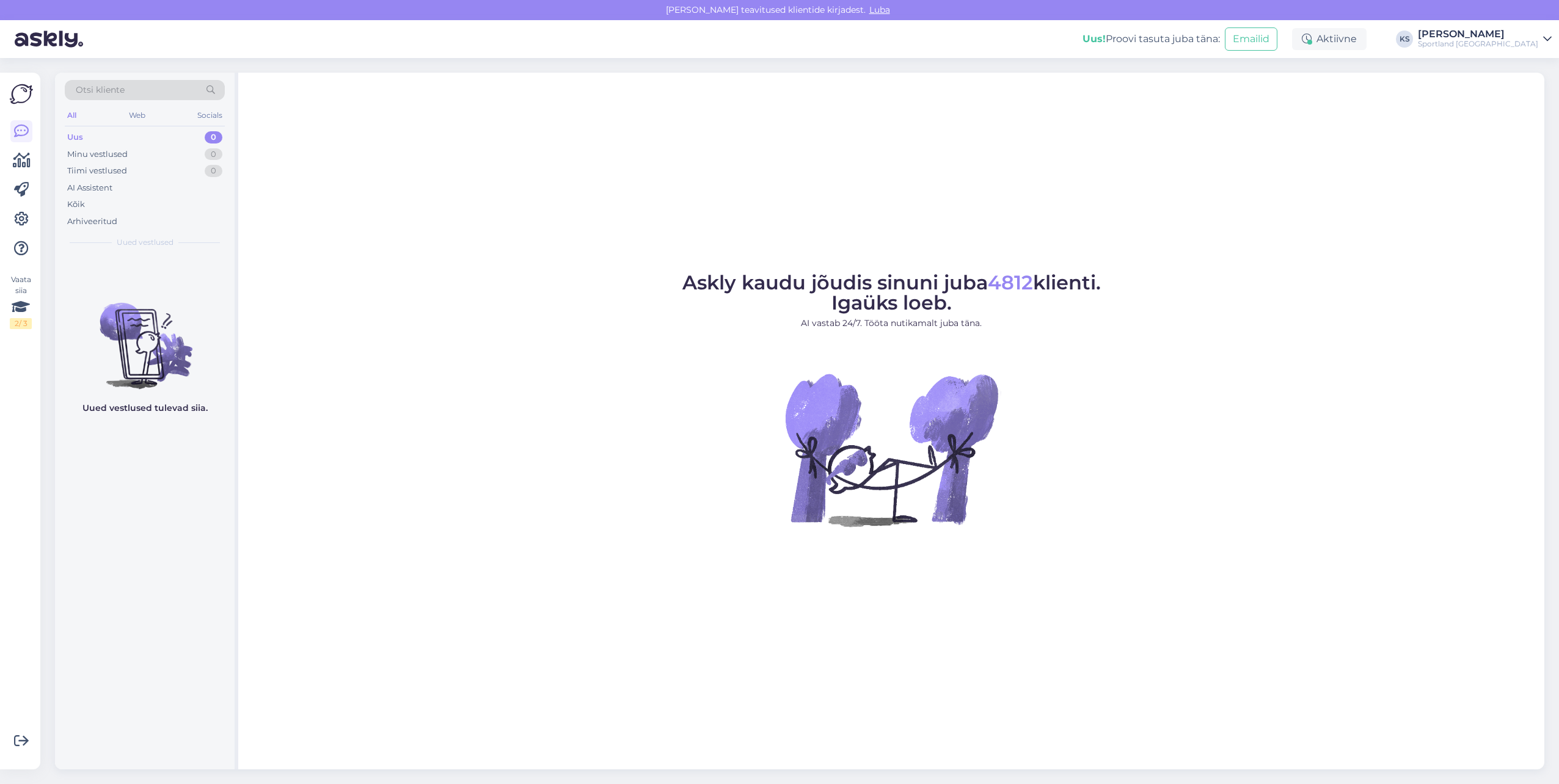
click at [1523, 34] on div "[PERSON_NAME]" at bounding box center [1478, 34] width 120 height 10
click at [1533, 95] on button "Ava" at bounding box center [1528, 94] width 27 height 19
click at [1491, 47] on div "Sportland [GEOGRAPHIC_DATA]" at bounding box center [1478, 44] width 120 height 10
click at [1530, 67] on button "Ava" at bounding box center [1528, 68] width 27 height 19
click at [17, 161] on icon at bounding box center [21, 160] width 17 height 15
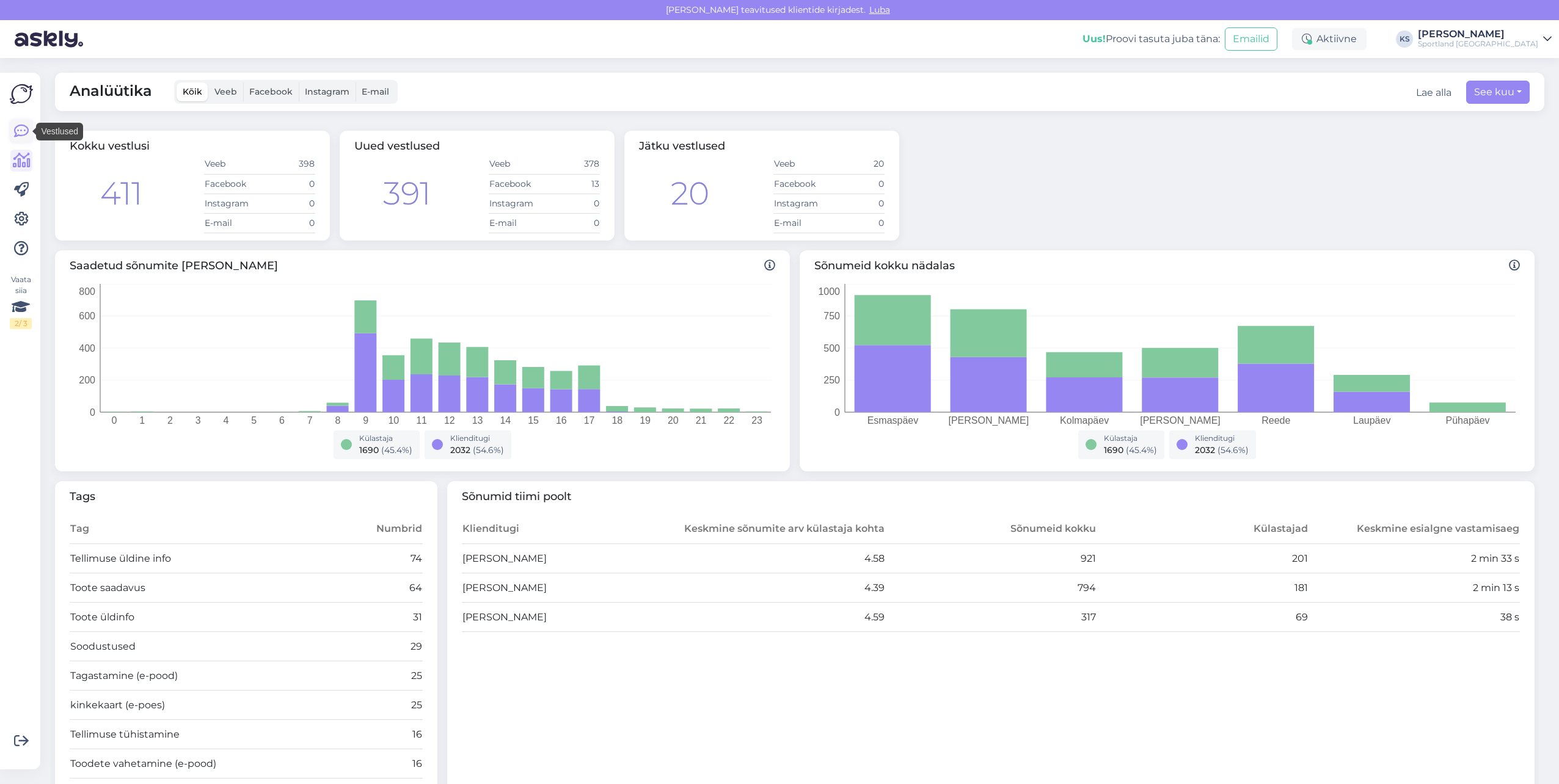
click at [23, 131] on icon at bounding box center [21, 131] width 15 height 15
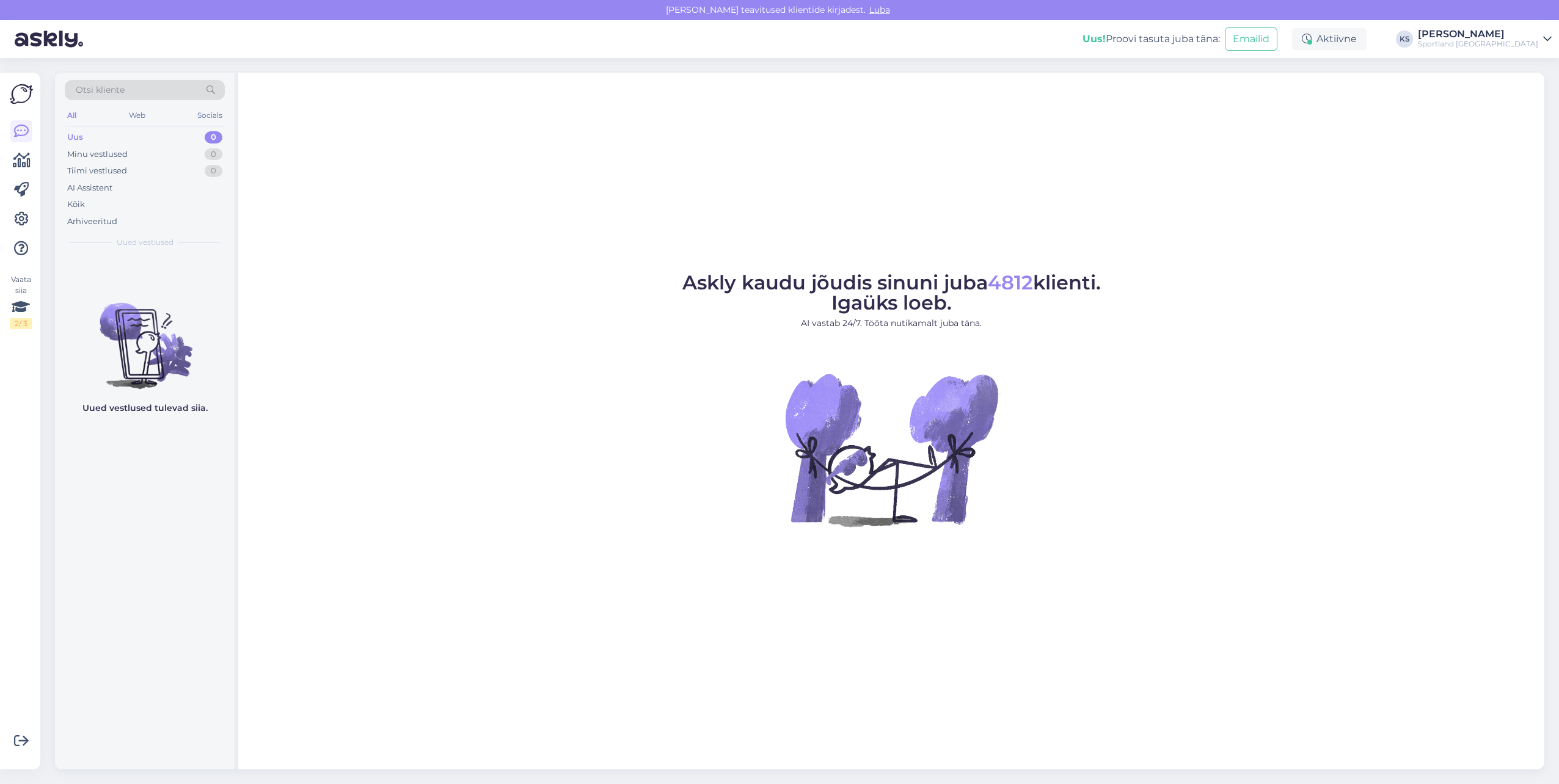
click at [1504, 50] on div "Uus! Proovi tasuta juba täna: Emailid Aktiivne KS Kristina Silm Sportland Eston…" at bounding box center [780, 39] width 1559 height 38
click at [1507, 46] on div "Sportland Estonia" at bounding box center [1478, 44] width 120 height 10
click at [1530, 103] on button "Ava" at bounding box center [1528, 94] width 27 height 19
click at [1493, 36] on div "[PERSON_NAME]" at bounding box center [1478, 34] width 120 height 10
click at [1510, 68] on div "Sportland Estonia Ava" at bounding box center [1439, 68] width 226 height 27
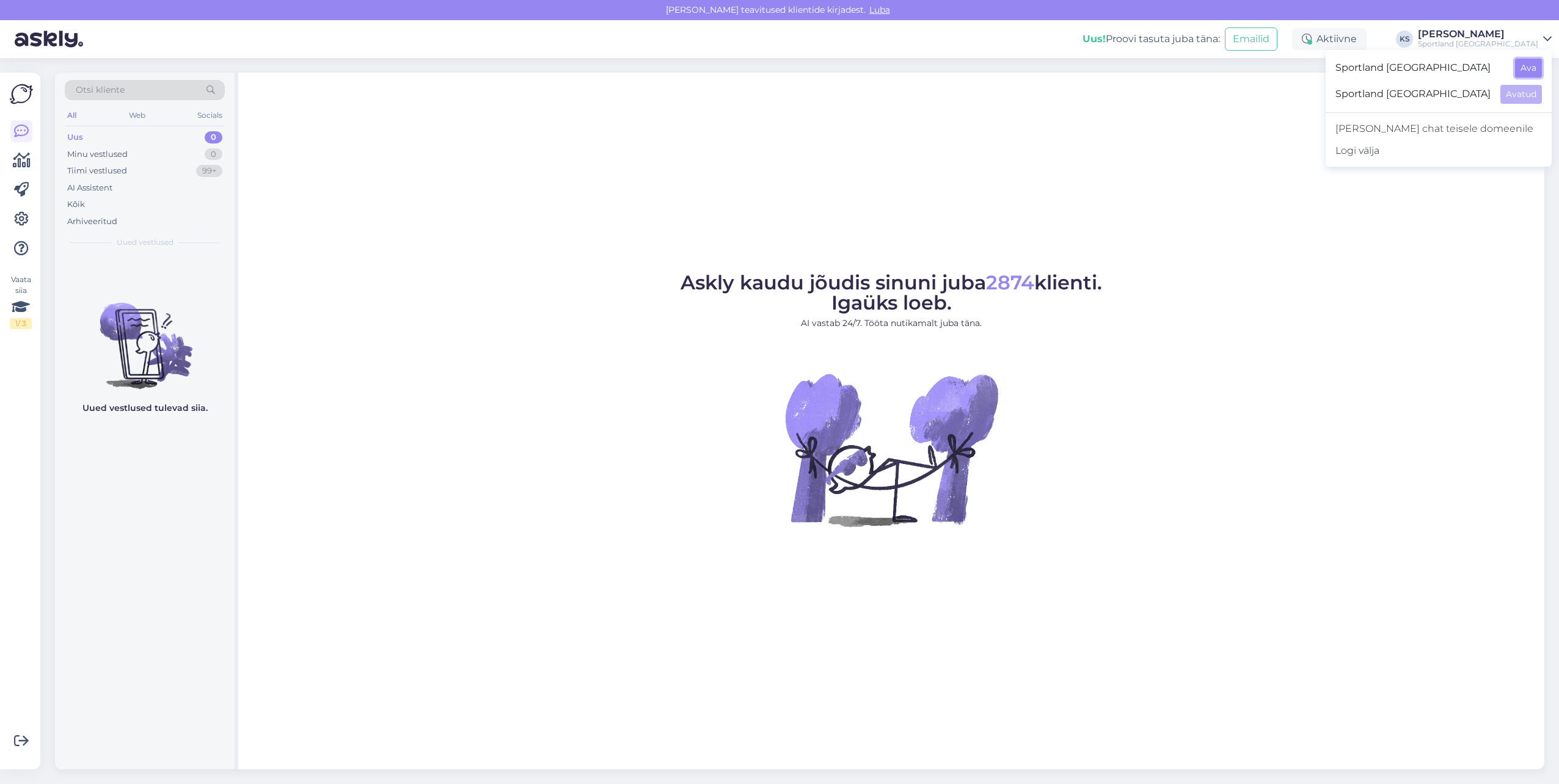
click at [1529, 70] on button "Ava" at bounding box center [1528, 68] width 27 height 19
click at [1535, 43] on div "Sportland Estonia" at bounding box center [1478, 44] width 120 height 10
click at [1528, 90] on button "Ava" at bounding box center [1528, 94] width 27 height 19
click at [1517, 36] on div "[PERSON_NAME]" at bounding box center [1478, 34] width 120 height 10
click at [1521, 64] on button "Ava" at bounding box center [1528, 68] width 27 height 19
